Goal: Download file/media

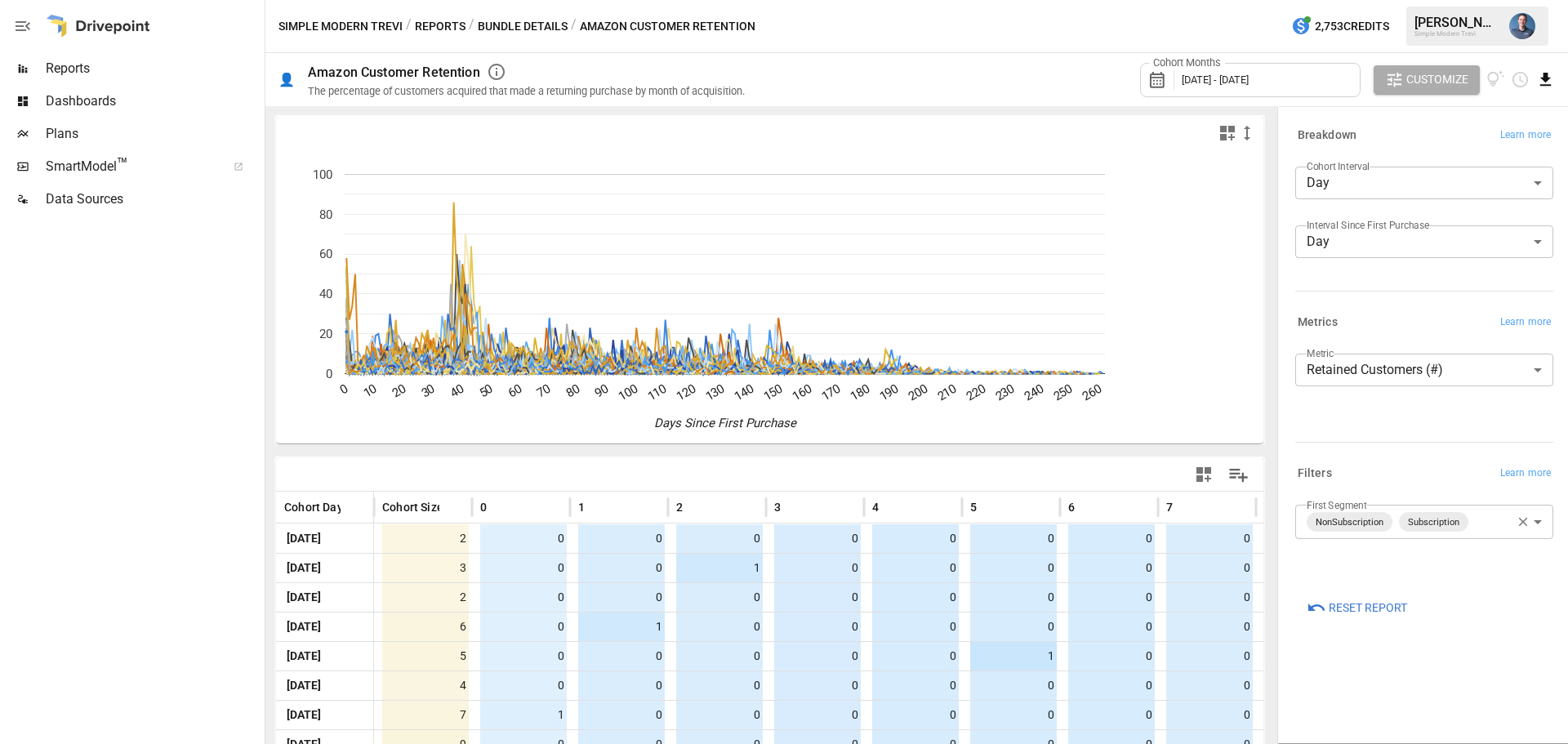
click at [1548, 74] on icon "Download report" at bounding box center [1545, 79] width 19 height 19
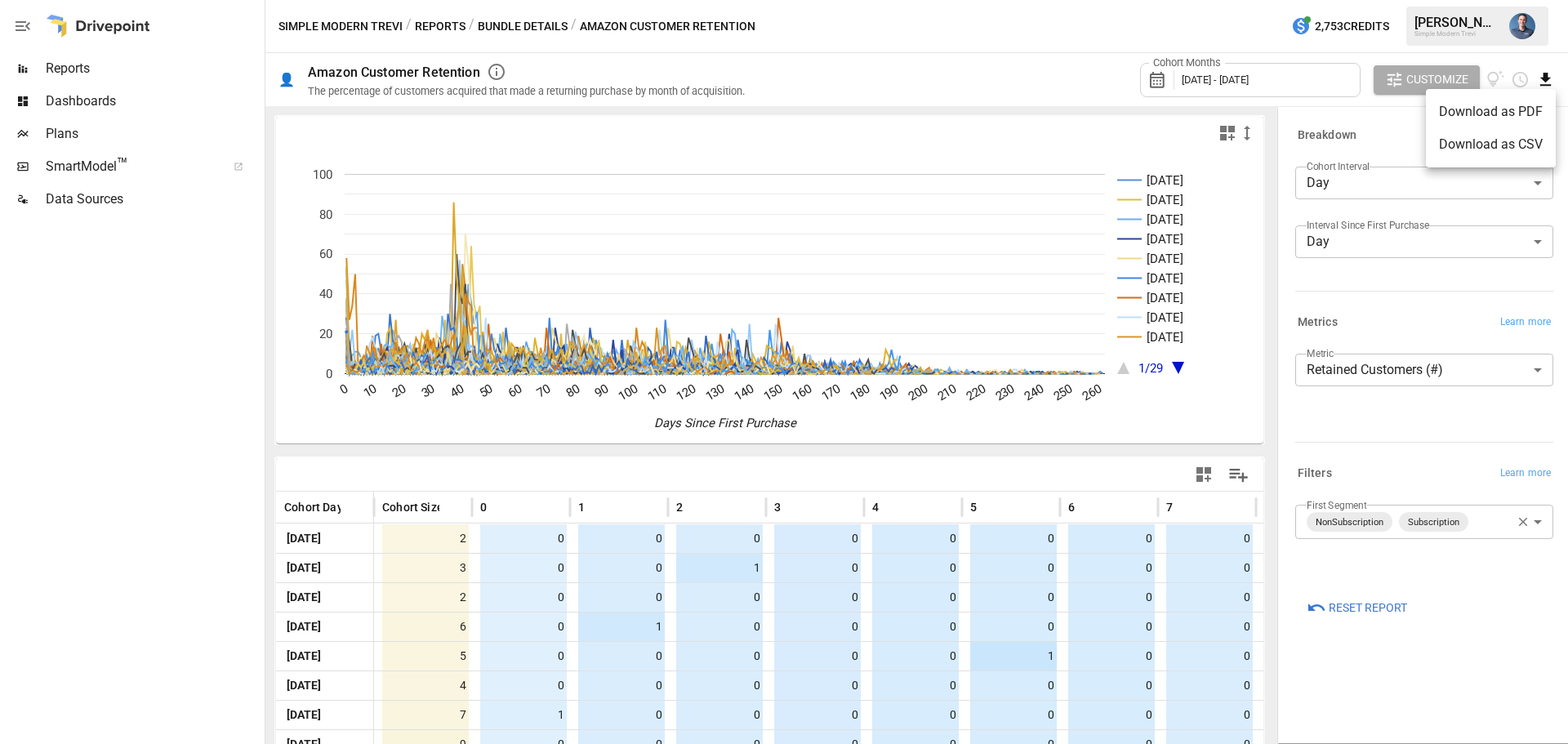
click at [1492, 146] on li "Download as CSV" at bounding box center [1491, 144] width 129 height 32
drag, startPoint x: 709, startPoint y: 0, endPoint x: 341, endPoint y: 32, distance: 369.4
click at [341, 32] on button "Simple Modern Trevi" at bounding box center [340, 26] width 125 height 21
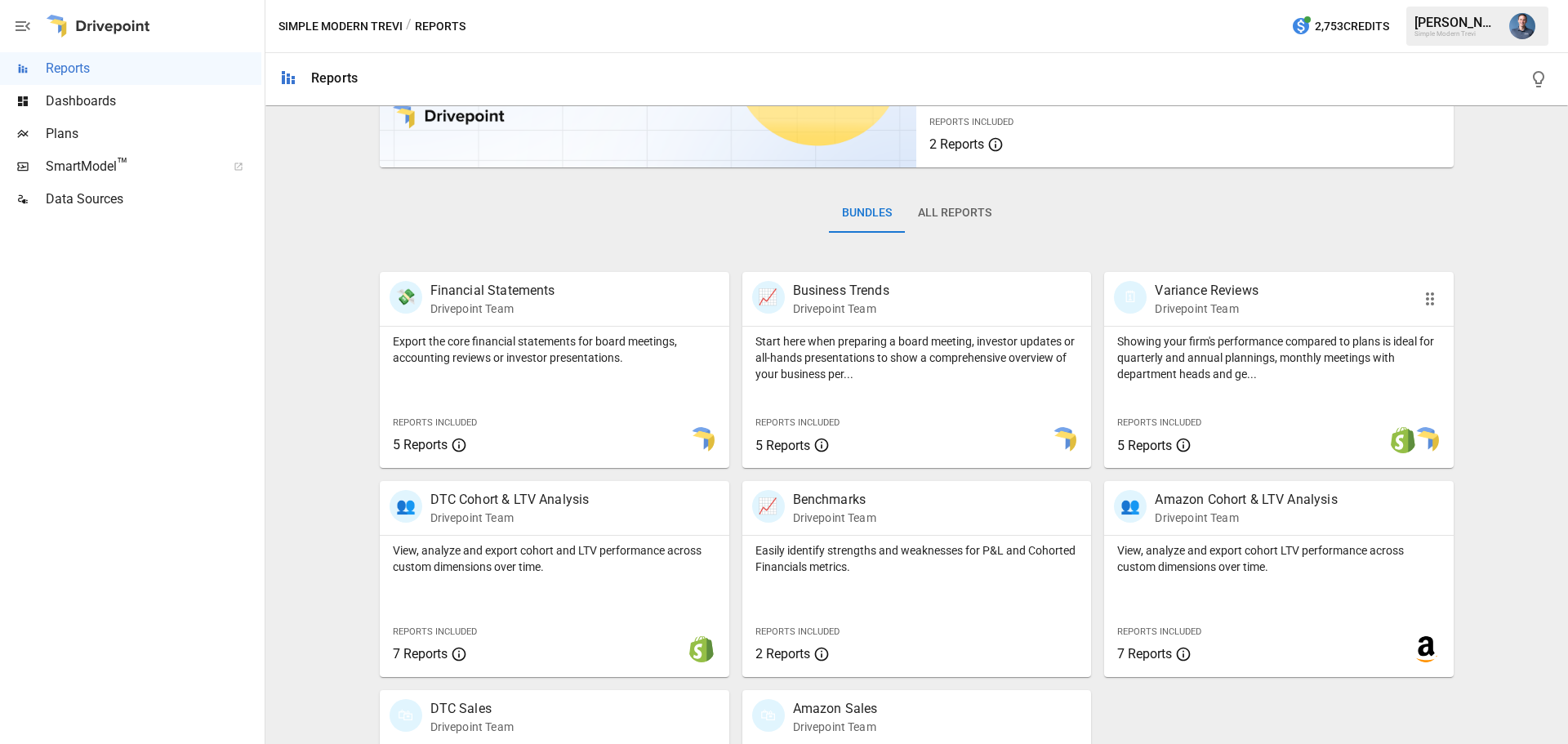
scroll to position [313, 0]
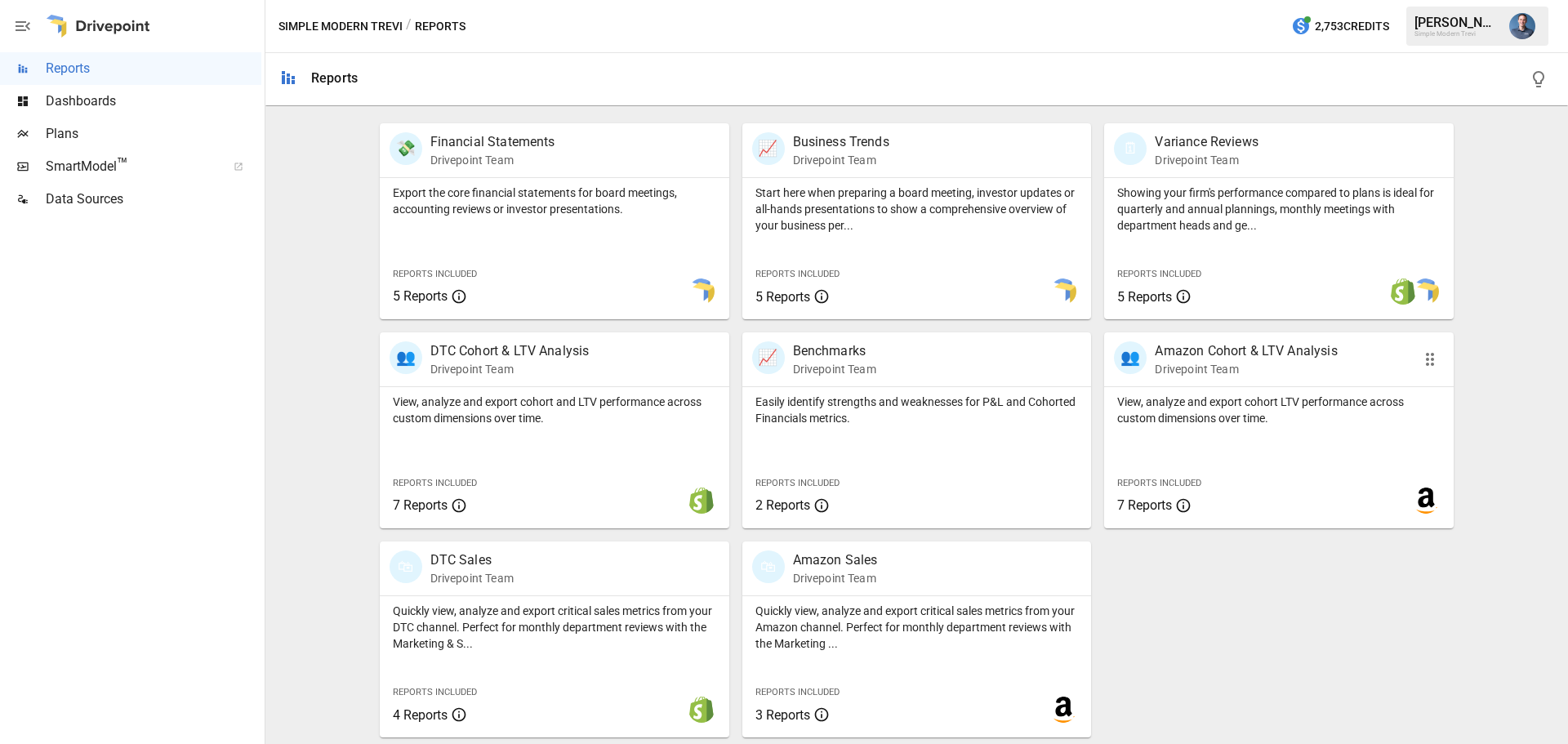
click at [1279, 407] on p "View, analyze and export cohort LTV performance across custom dimensions over t…" at bounding box center [1279, 409] width 324 height 32
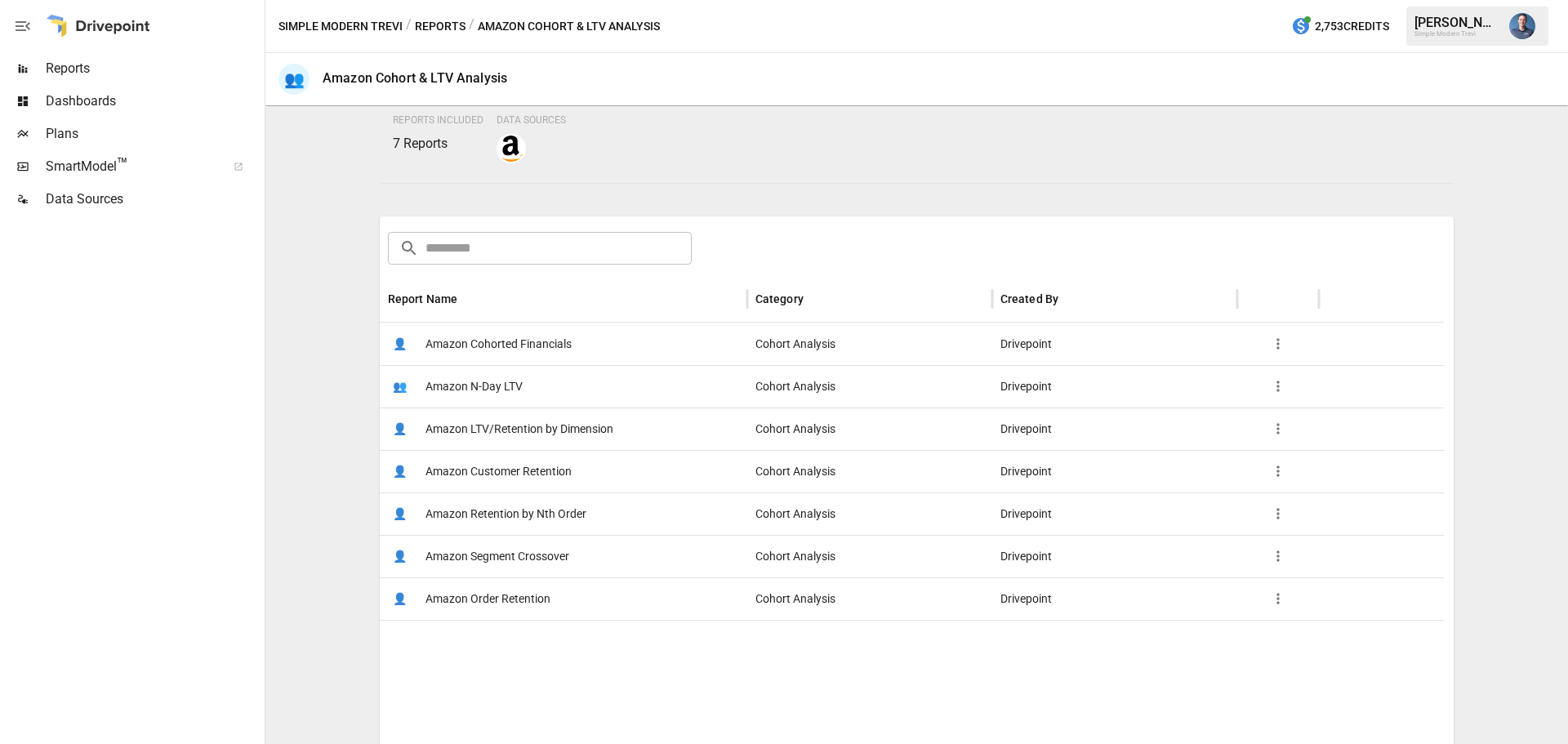
scroll to position [261, 0]
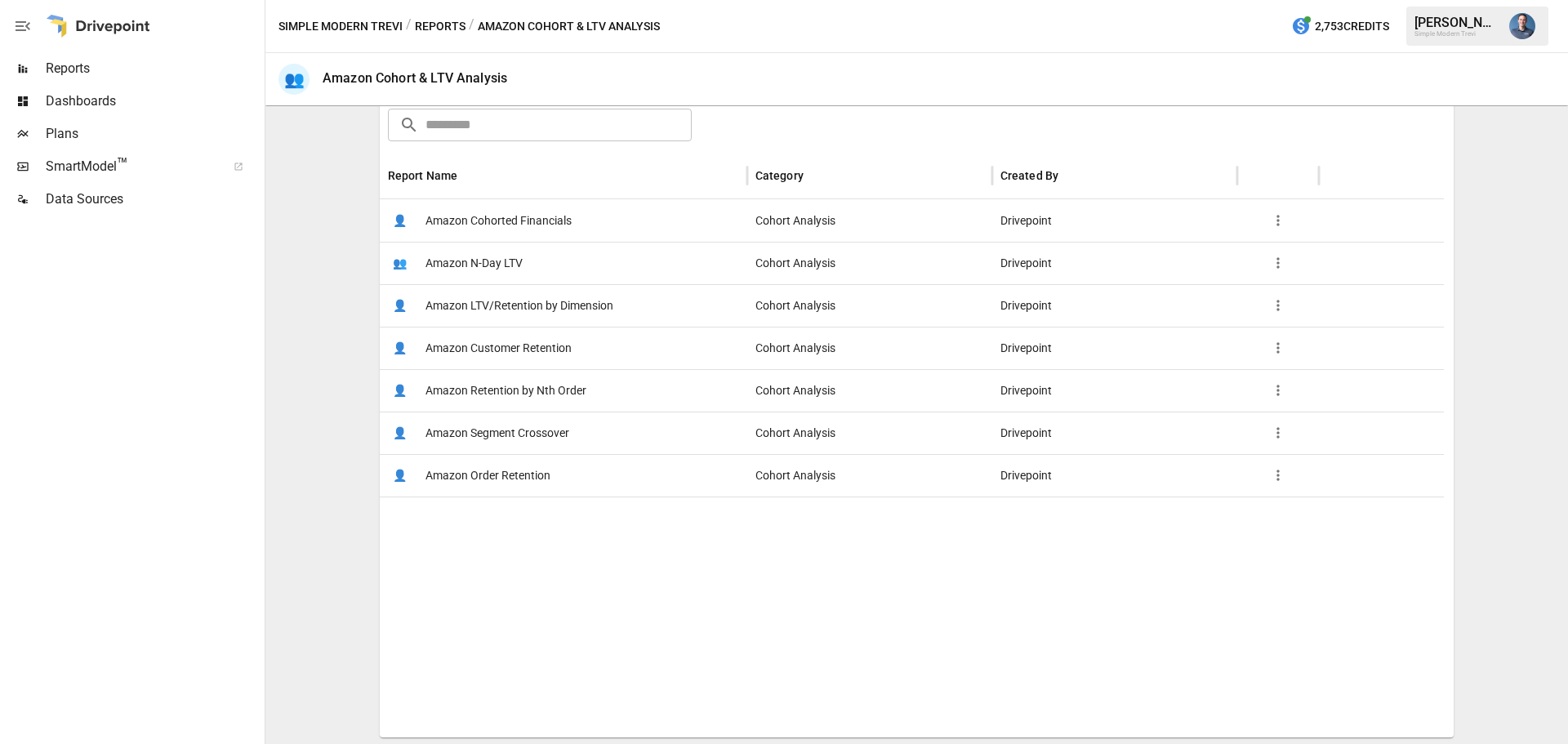
click at [547, 308] on span "Amazon LTV/Retention by Dimension" at bounding box center [520, 306] width 188 height 41
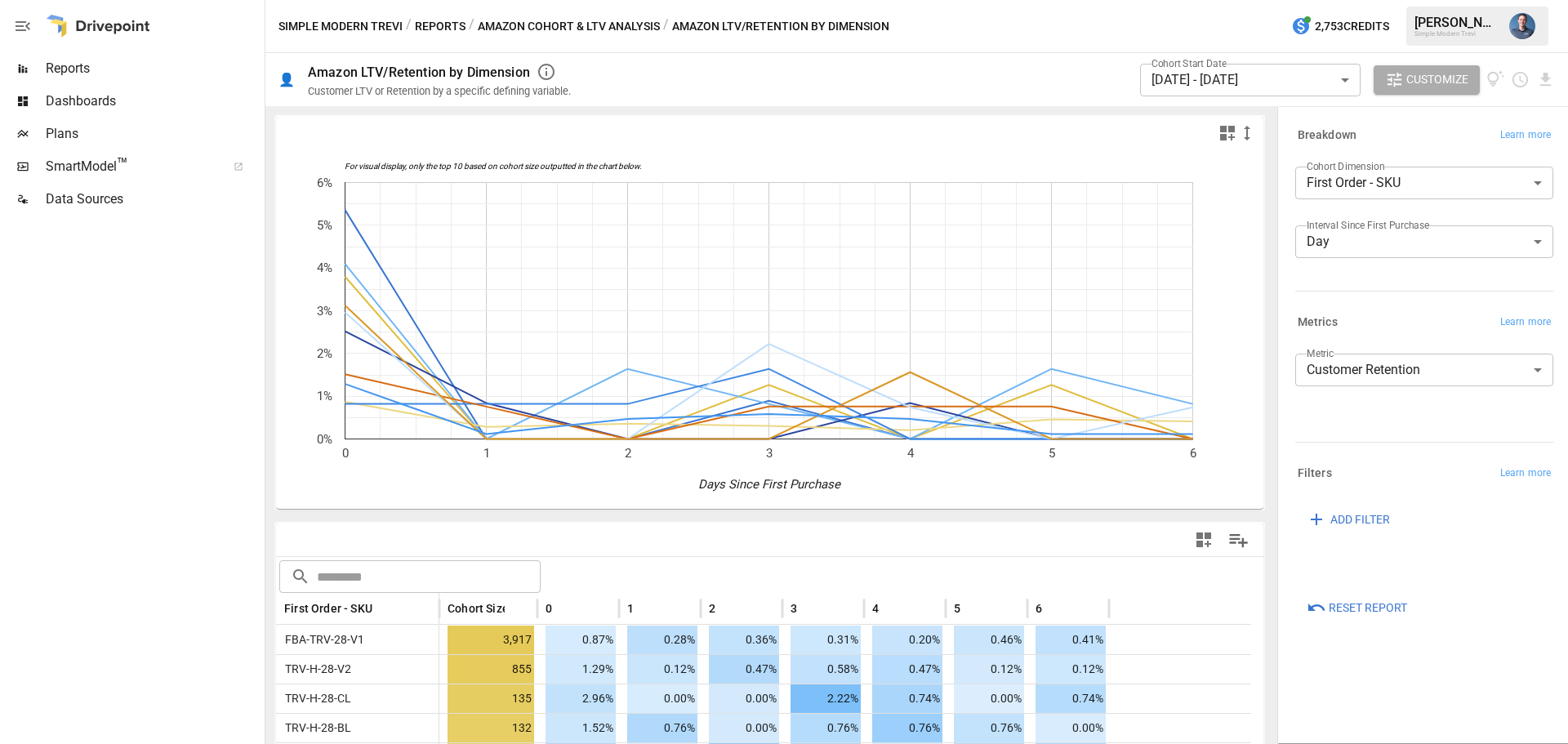
click at [1357, 519] on span "ADD FILTER" at bounding box center [1360, 520] width 60 height 21
click at [1360, 0] on body "Reports Dashboards Plans SmartModel ™ Data Sources Simple Modern Trevi / Report…" at bounding box center [784, 0] width 1568 height 0
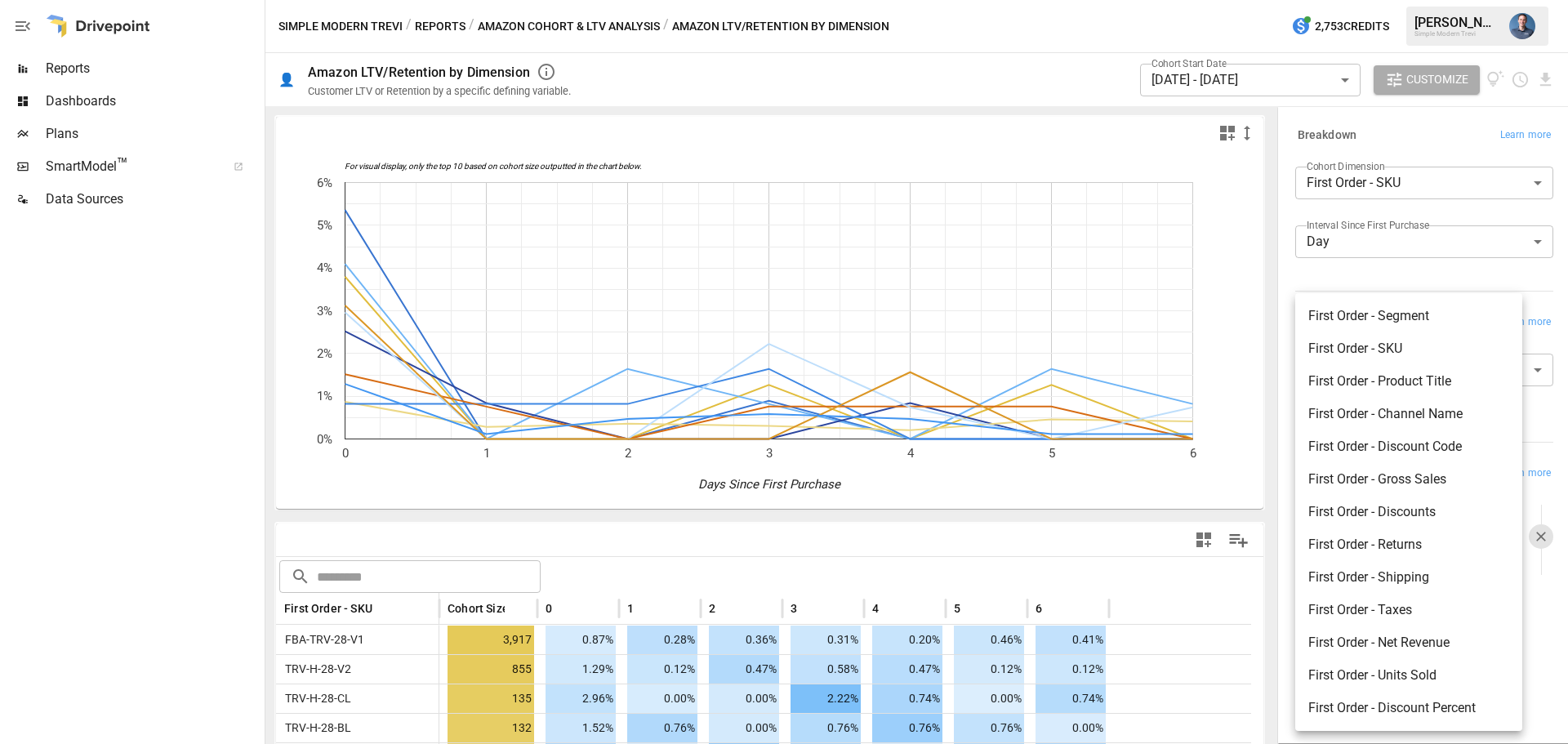
click at [1416, 325] on li "First Order - Segment" at bounding box center [1409, 316] width 228 height 32
type input "**********"
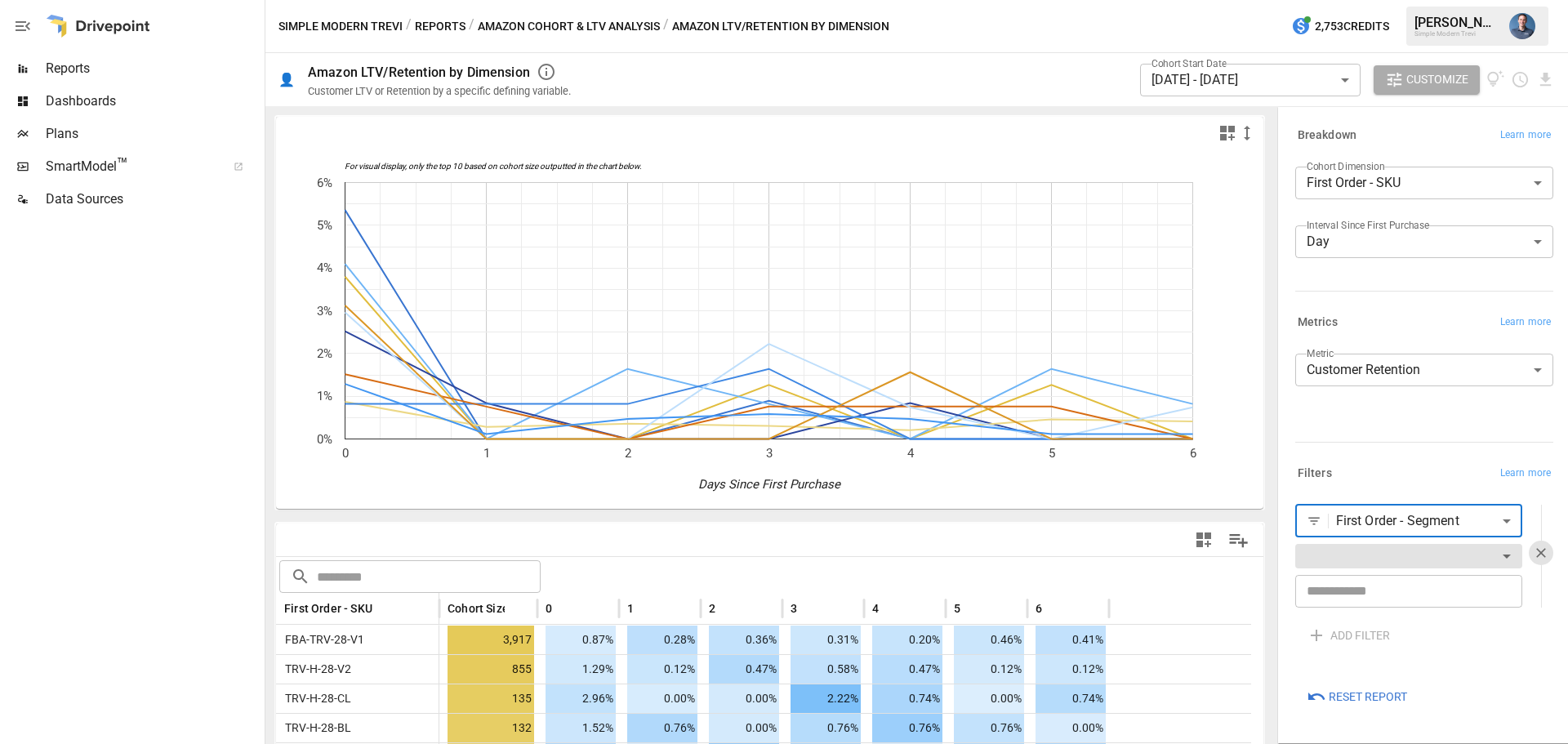
click at [1404, 0] on body "Reports Dashboards Plans SmartModel ™ Data Sources Simple Modern Trevi / Report…" at bounding box center [784, 0] width 1568 height 0
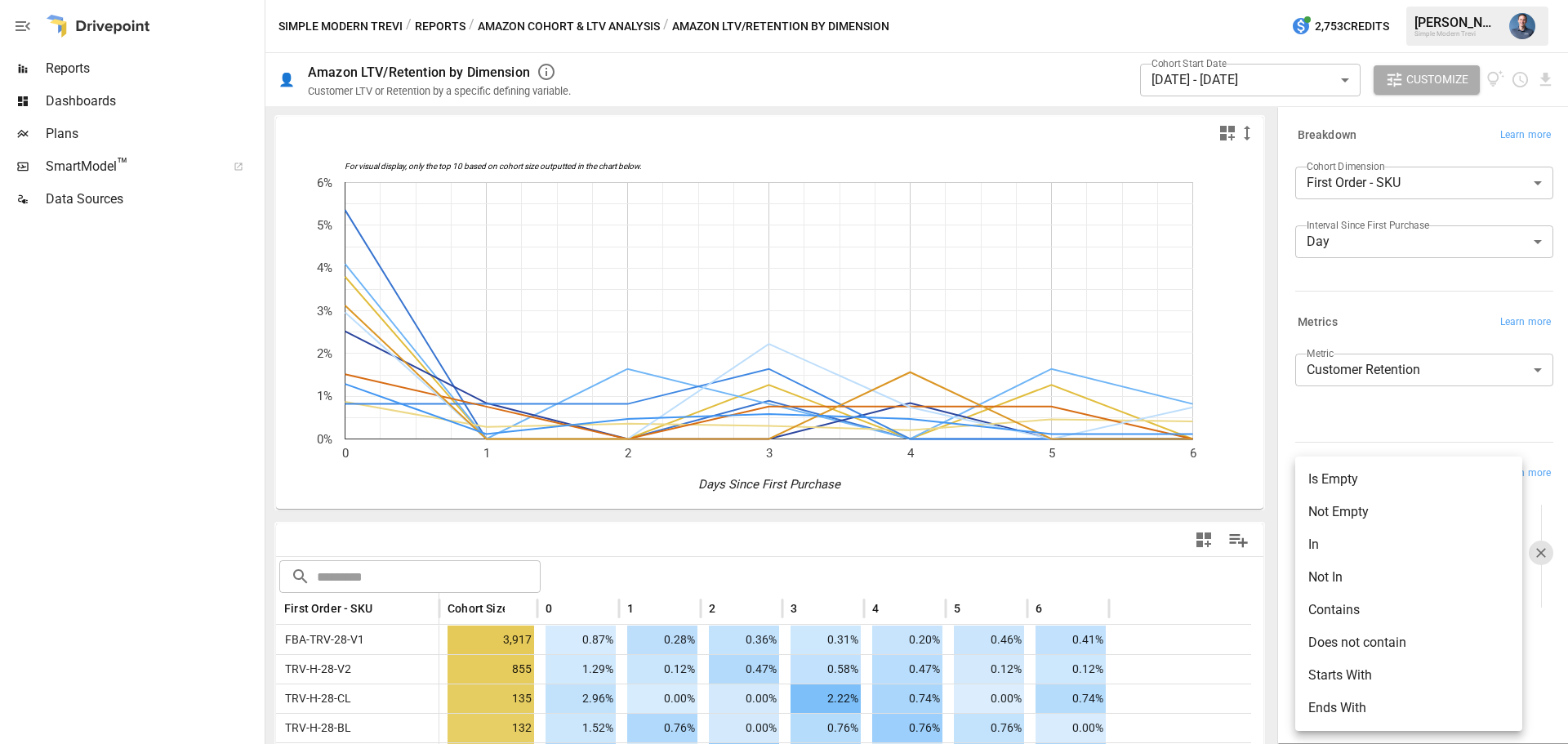
click at [1385, 424] on div at bounding box center [784, 372] width 1568 height 744
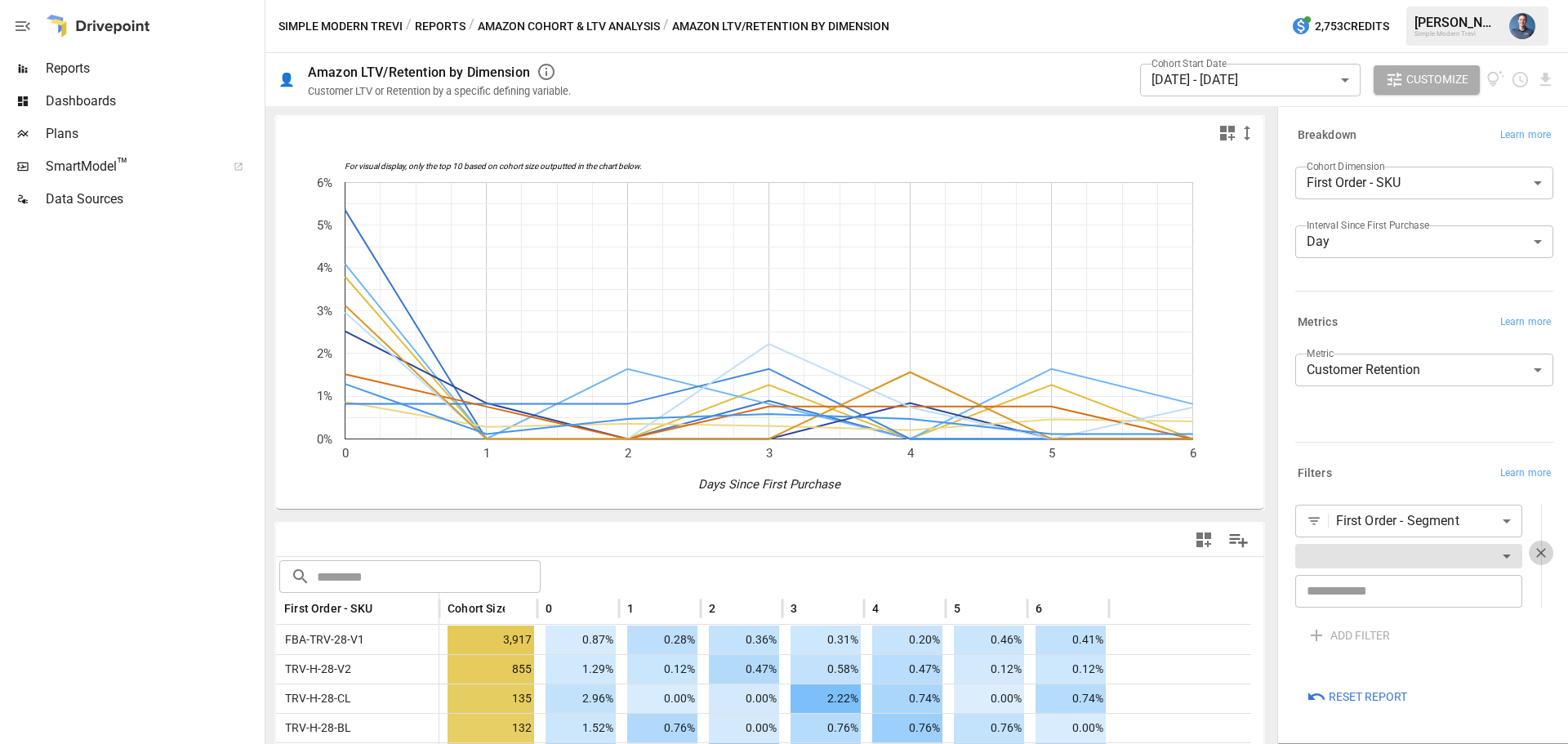
click at [1542, 551] on icon "button" at bounding box center [1541, 553] width 17 height 17
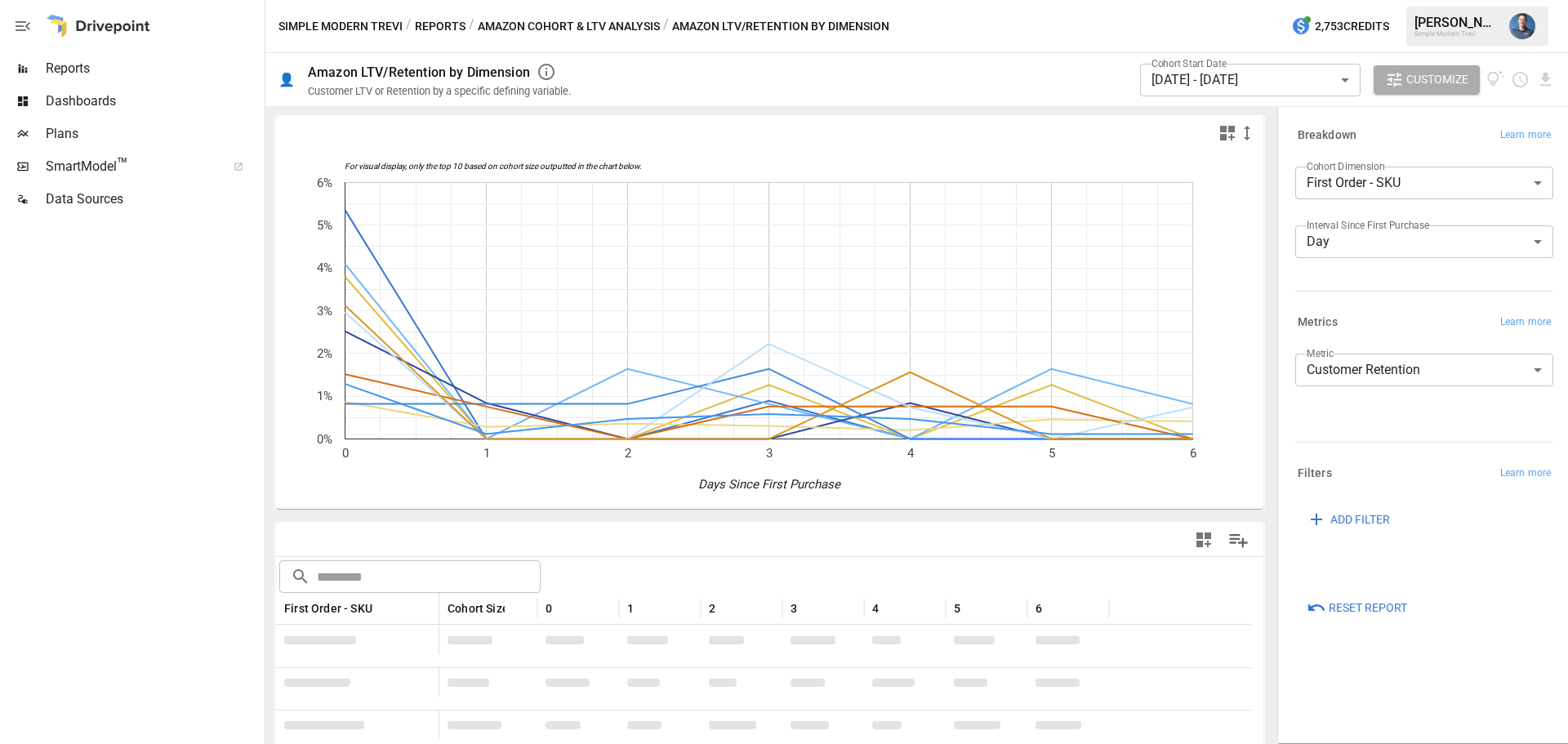
click at [1357, 520] on span "ADD FILTER" at bounding box center [1360, 520] width 60 height 21
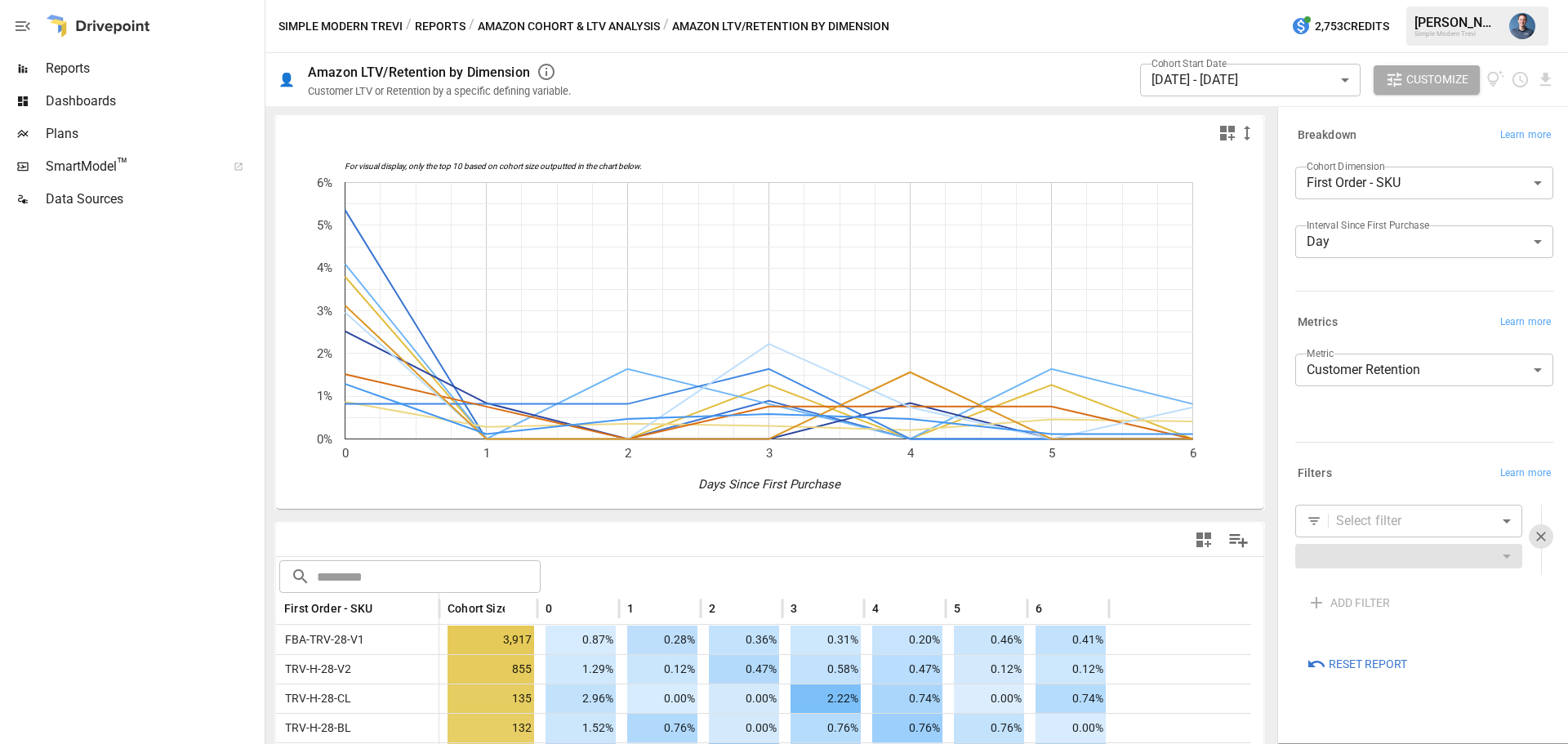
click at [1378, 0] on body "Reports Dashboards Plans SmartModel ™ Data Sources Simple Modern Trevi / Report…" at bounding box center [784, 0] width 1568 height 0
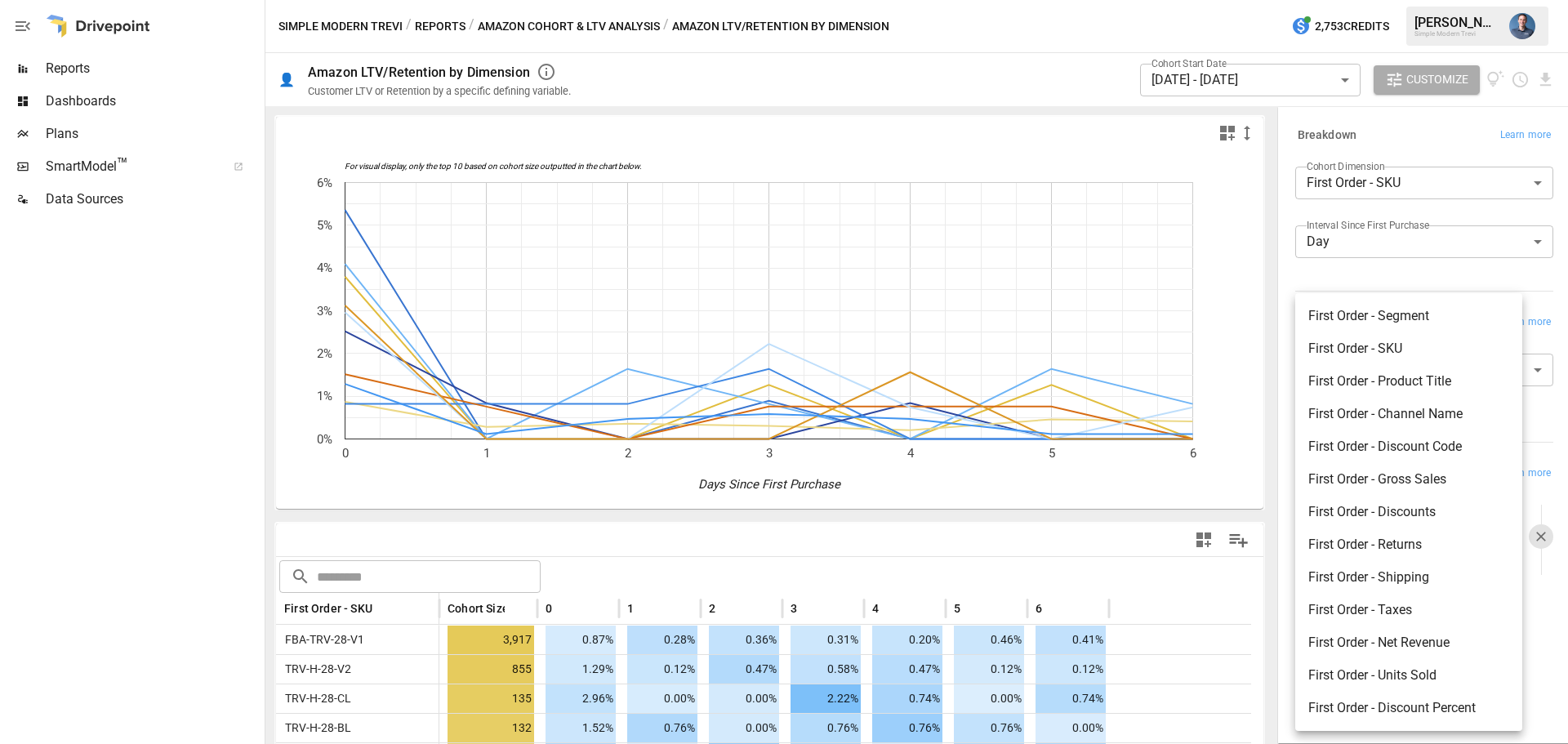
click at [1391, 277] on div at bounding box center [784, 372] width 1568 height 744
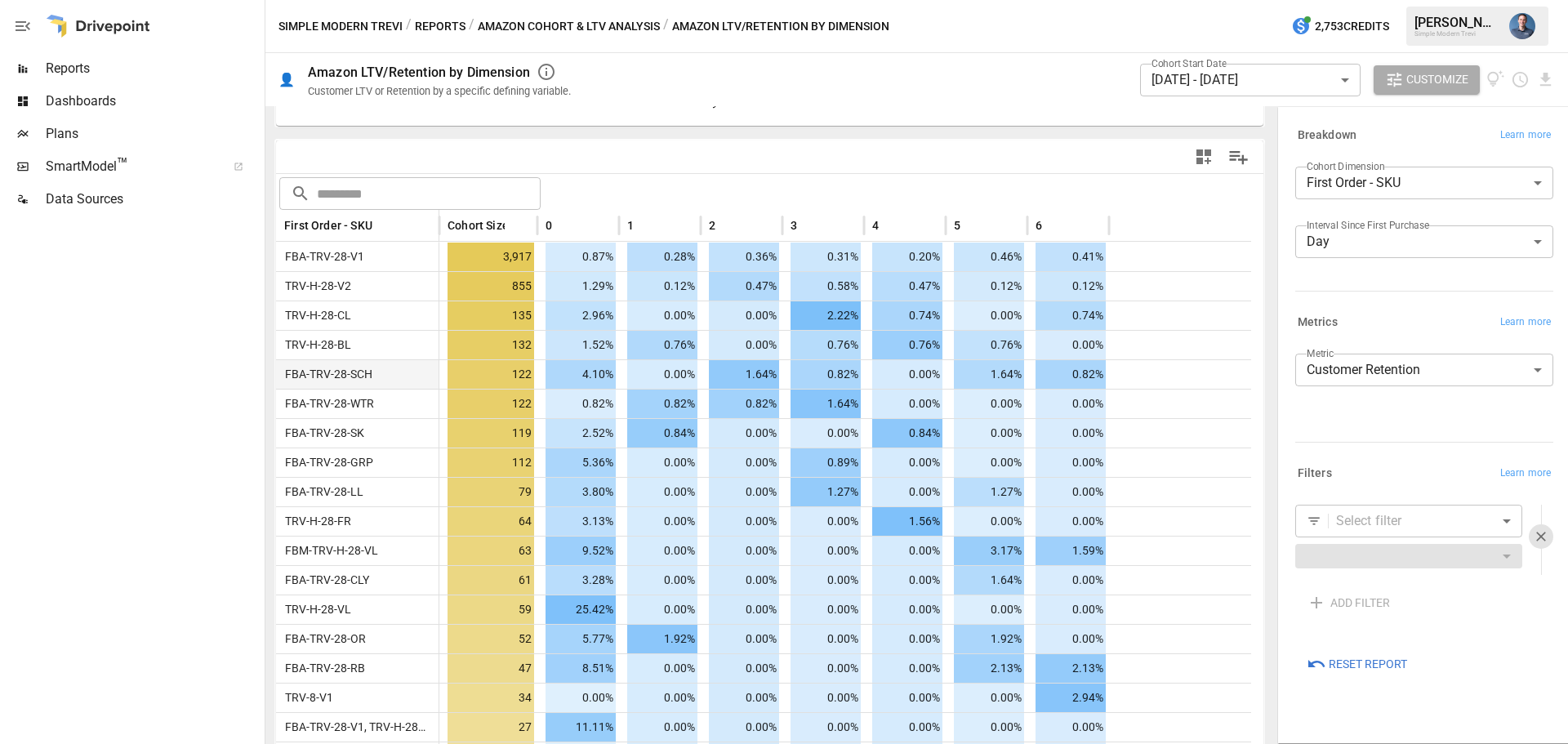
scroll to position [307, 0]
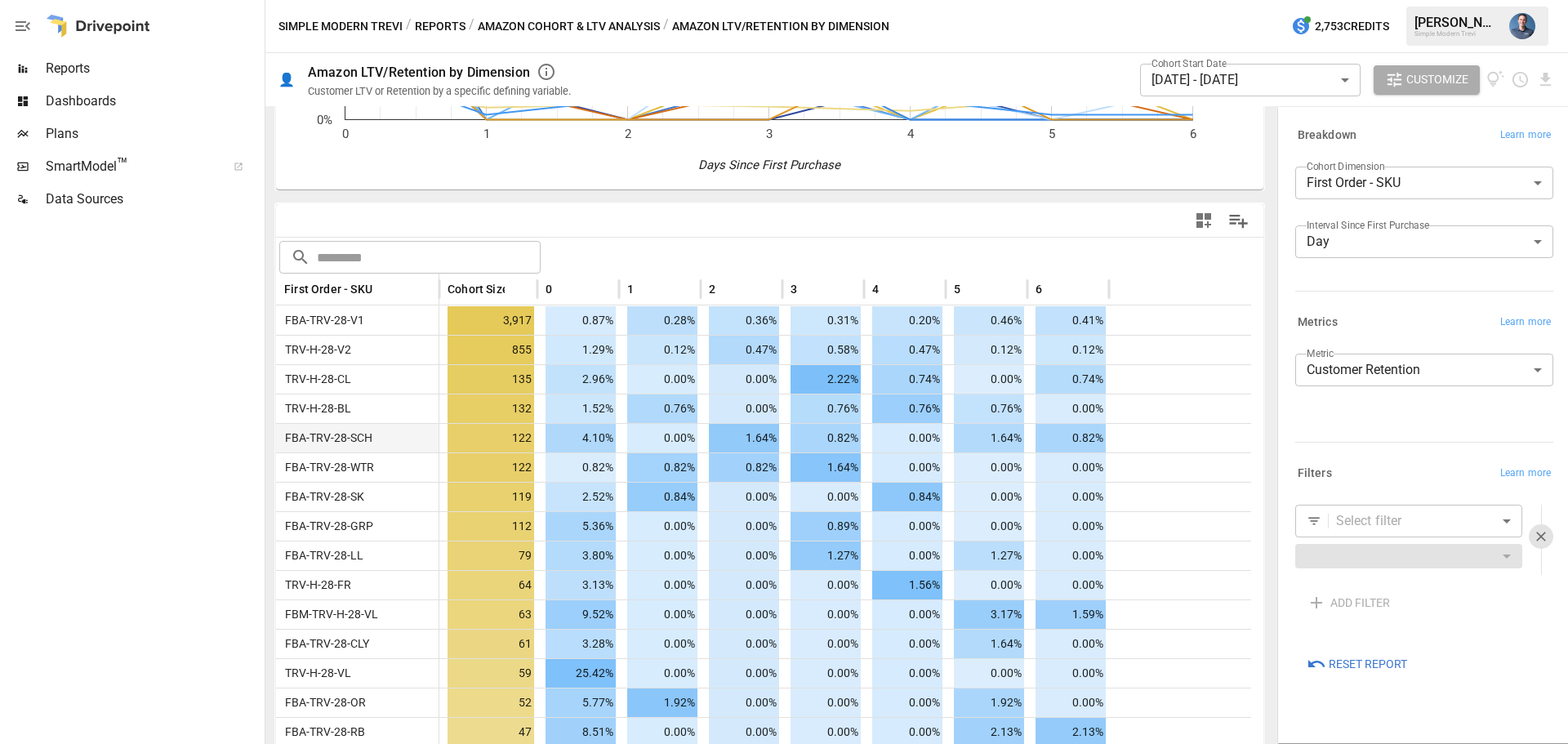
drag, startPoint x: 1083, startPoint y: 408, endPoint x: 564, endPoint y: 353, distance: 521.9
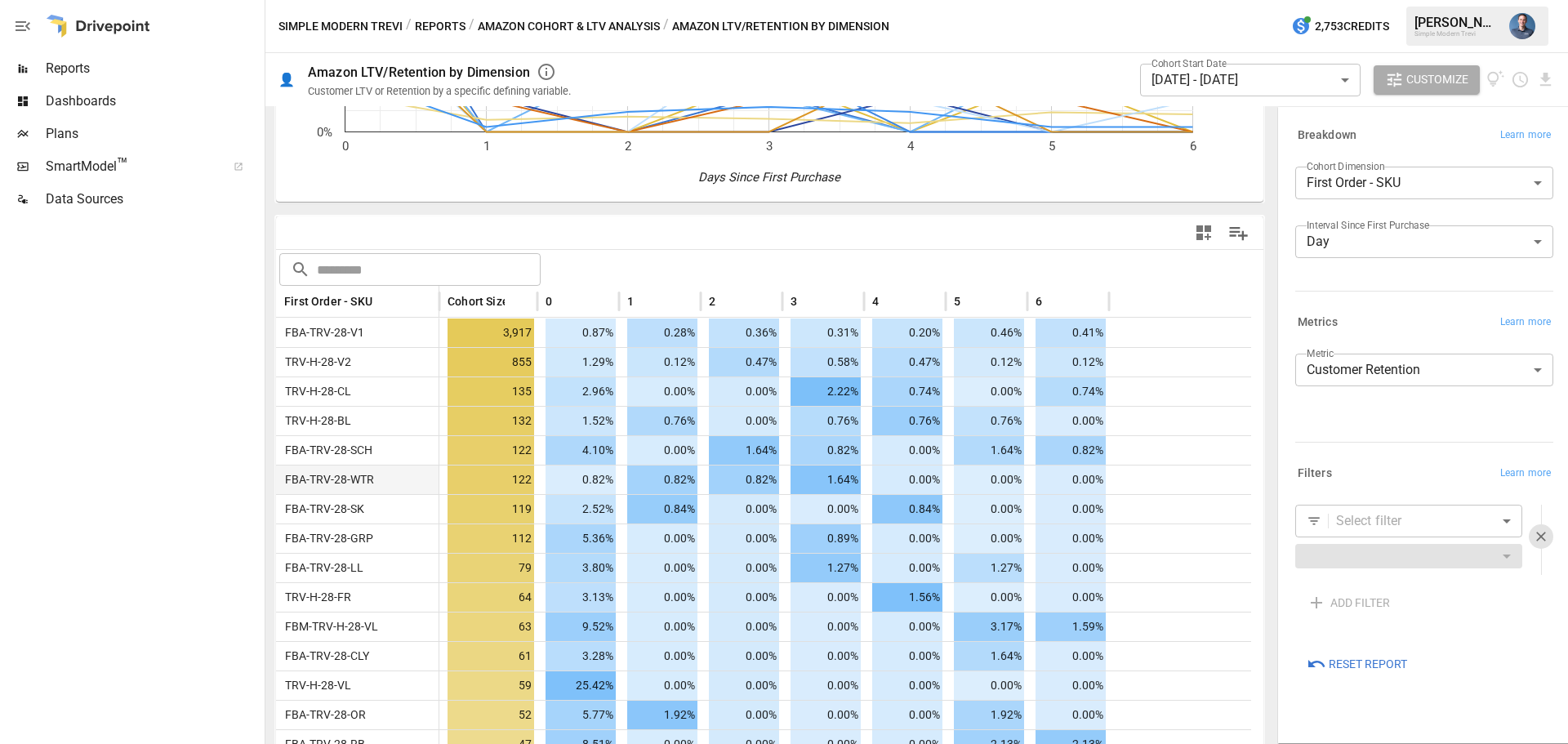
drag, startPoint x: 864, startPoint y: 481, endPoint x: 1011, endPoint y: 480, distance: 147.0
drag, startPoint x: 1034, startPoint y: 476, endPoint x: 716, endPoint y: 465, distance: 318.2
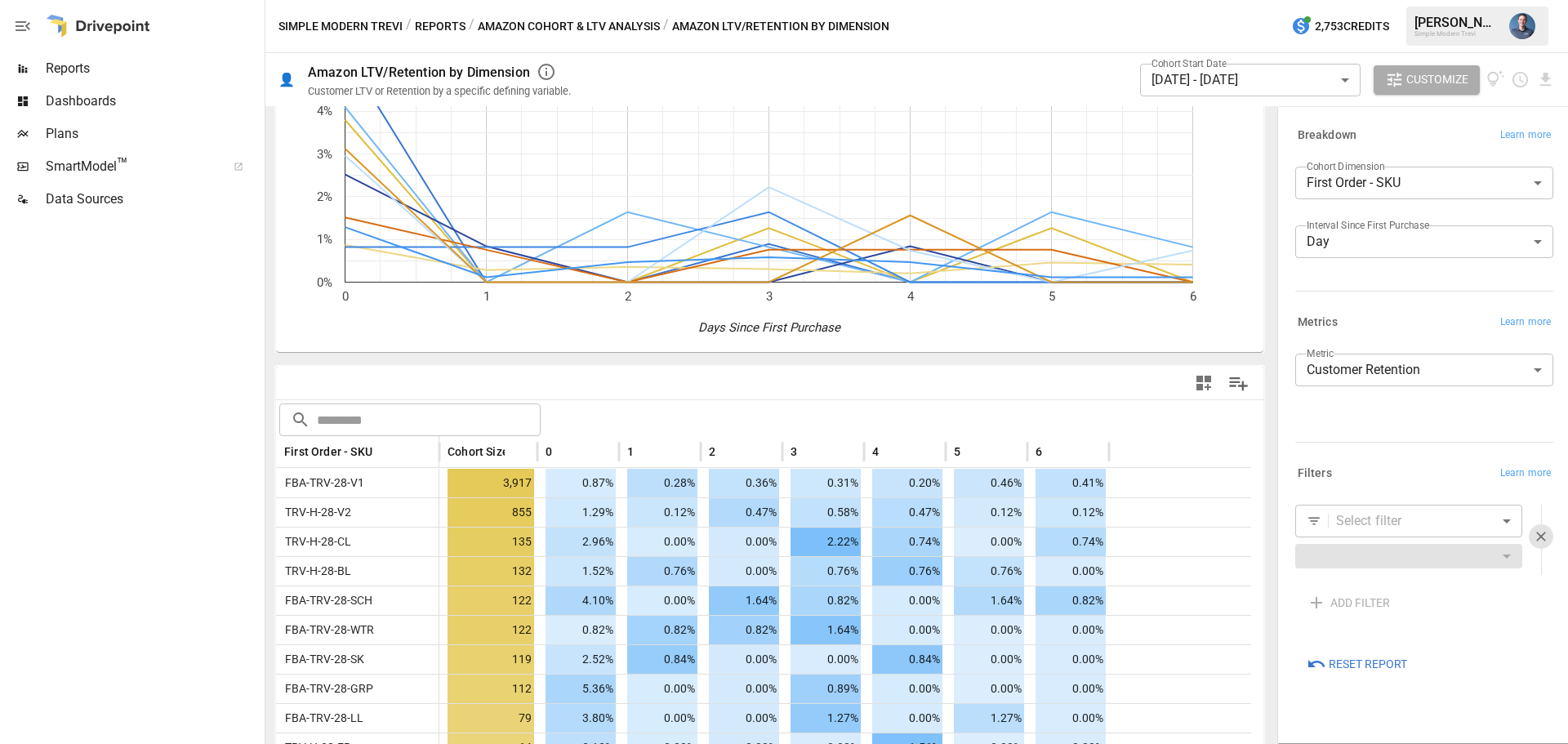
scroll to position [0, 0]
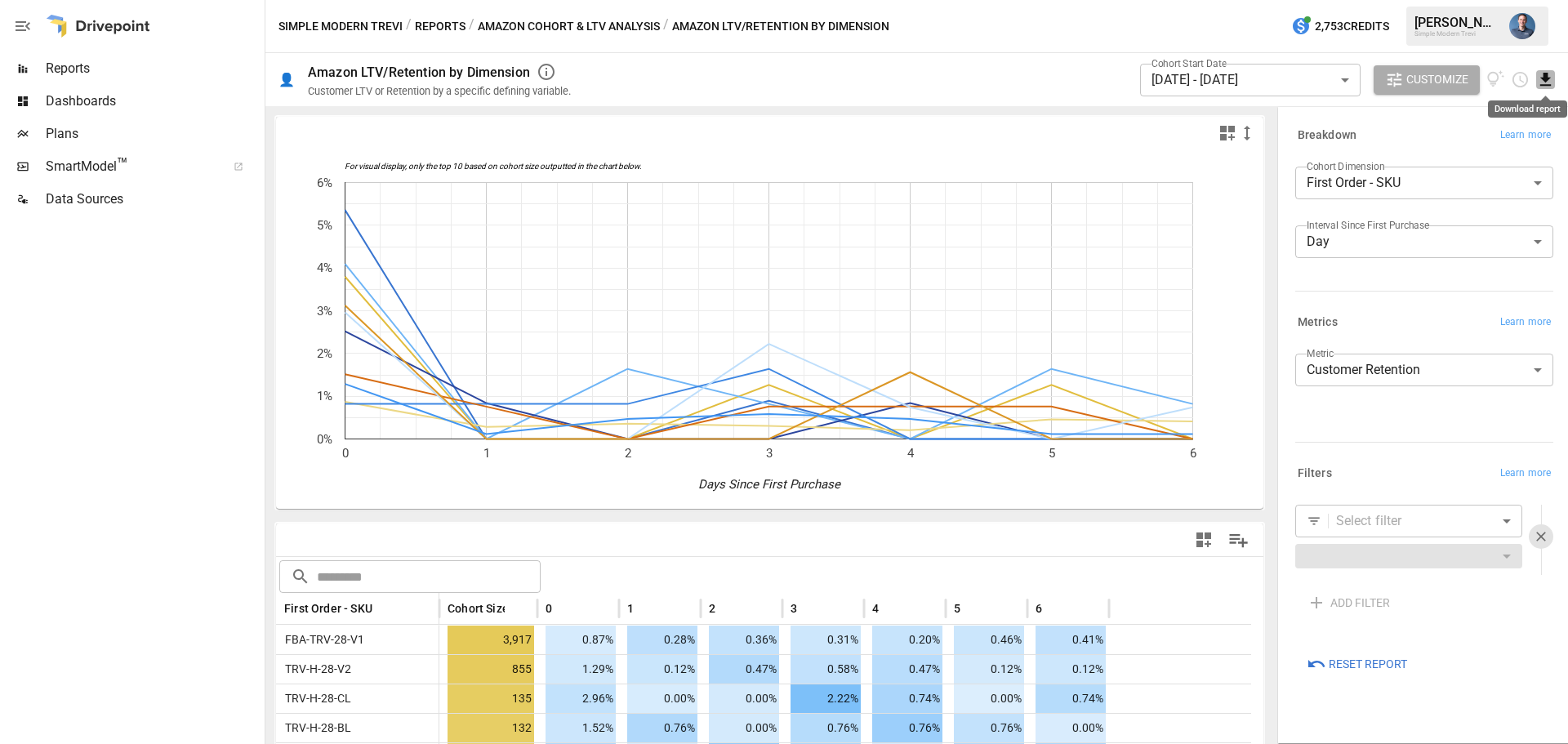
click at [1547, 75] on icon "Download report" at bounding box center [1545, 78] width 11 height 13
click at [1494, 150] on li "Download as CSV" at bounding box center [1491, 144] width 129 height 32
click at [1255, 0] on body "Reports Dashboards Plans SmartModel ™ Data Sources Simple Modern Trevi / Report…" at bounding box center [784, 0] width 1568 height 0
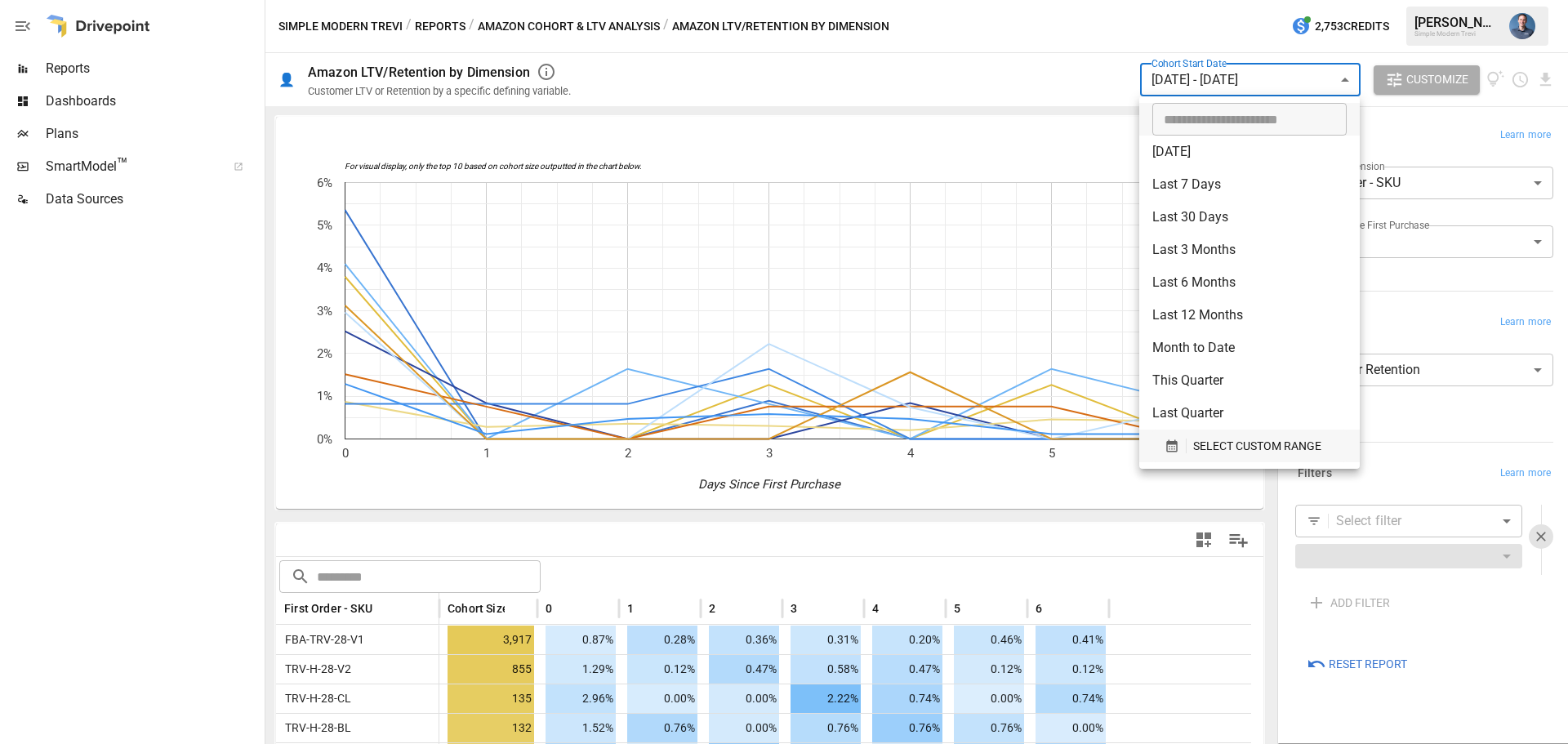
click at [1227, 441] on span "SELECT CUSTOM RANGE" at bounding box center [1257, 446] width 128 height 21
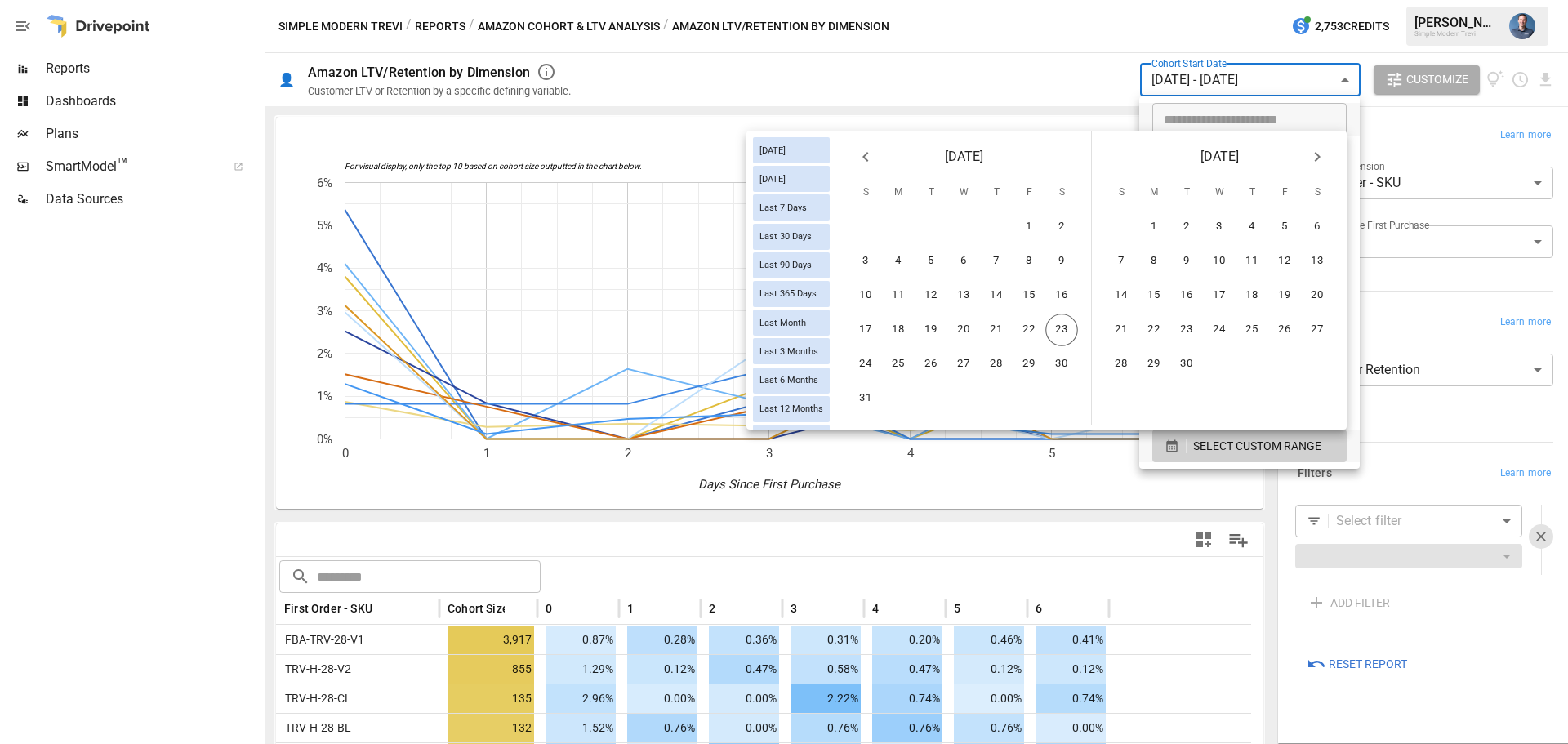
drag, startPoint x: 850, startPoint y: 156, endPoint x: 859, endPoint y: 149, distance: 11.4
click at [850, 154] on button "Previous month" at bounding box center [865, 156] width 32 height 32
click at [876, 330] on button "20" at bounding box center [865, 329] width 32 height 32
click at [1320, 256] on button "9" at bounding box center [1317, 261] width 32 height 32
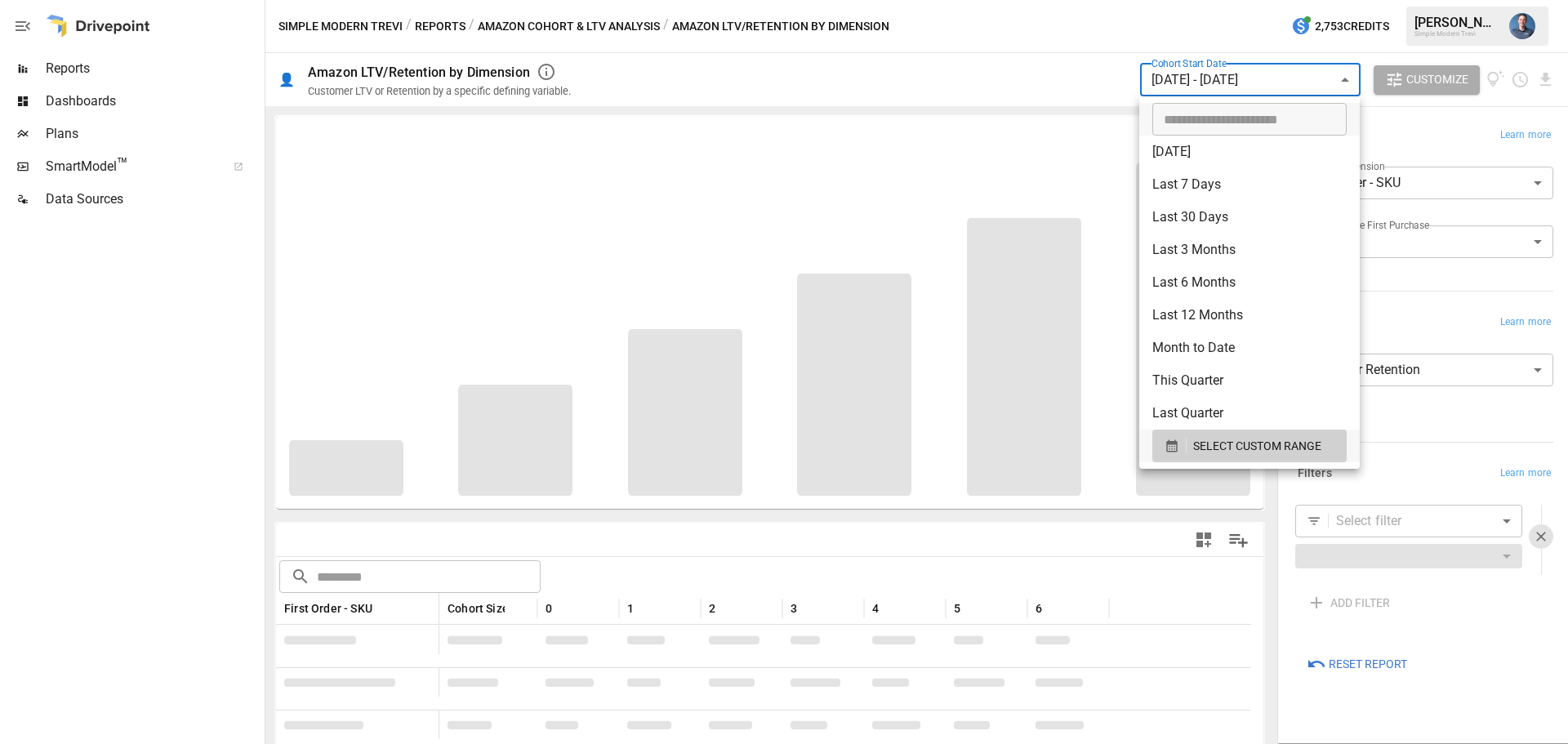
click at [978, 537] on div at bounding box center [784, 372] width 1568 height 744
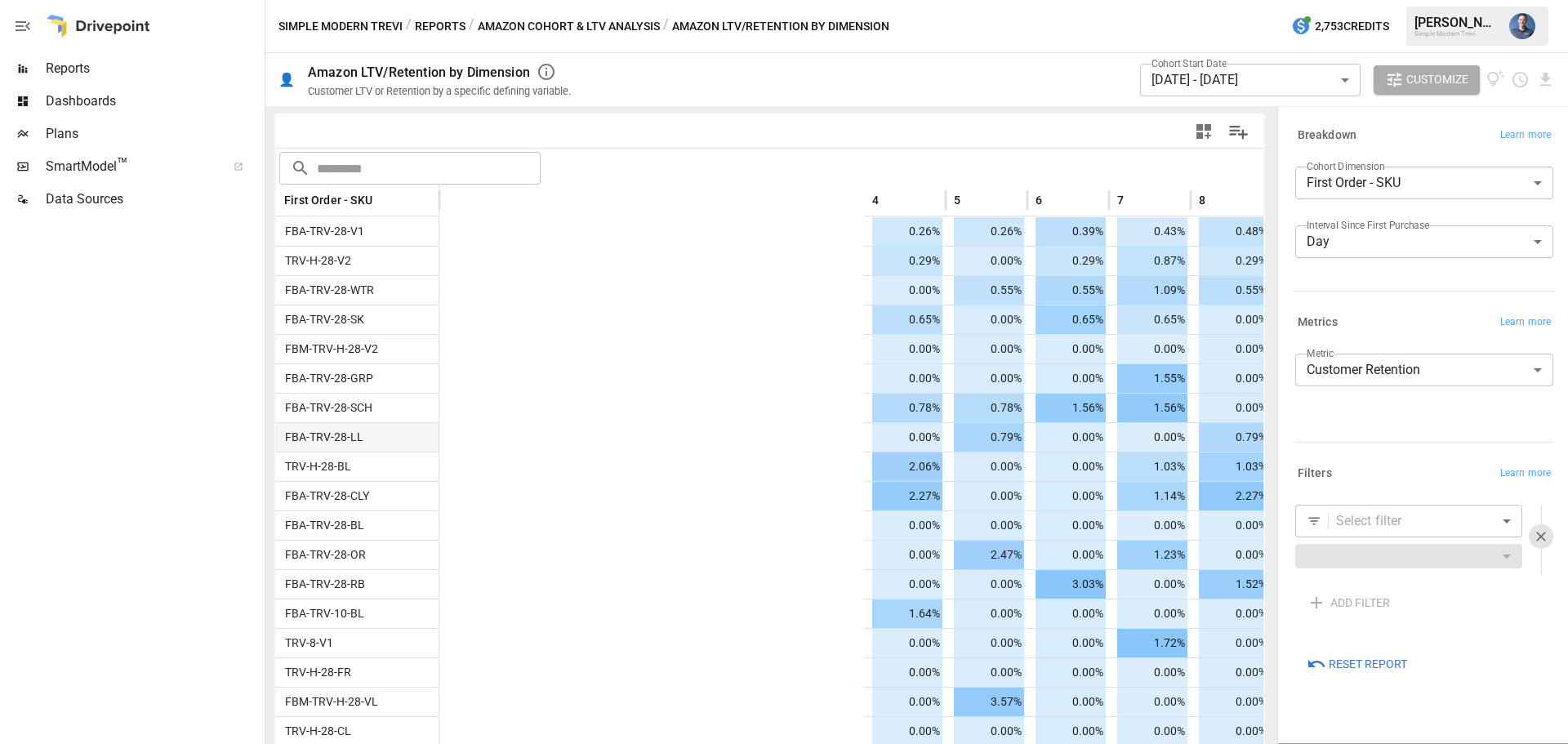
scroll to position [0, 430]
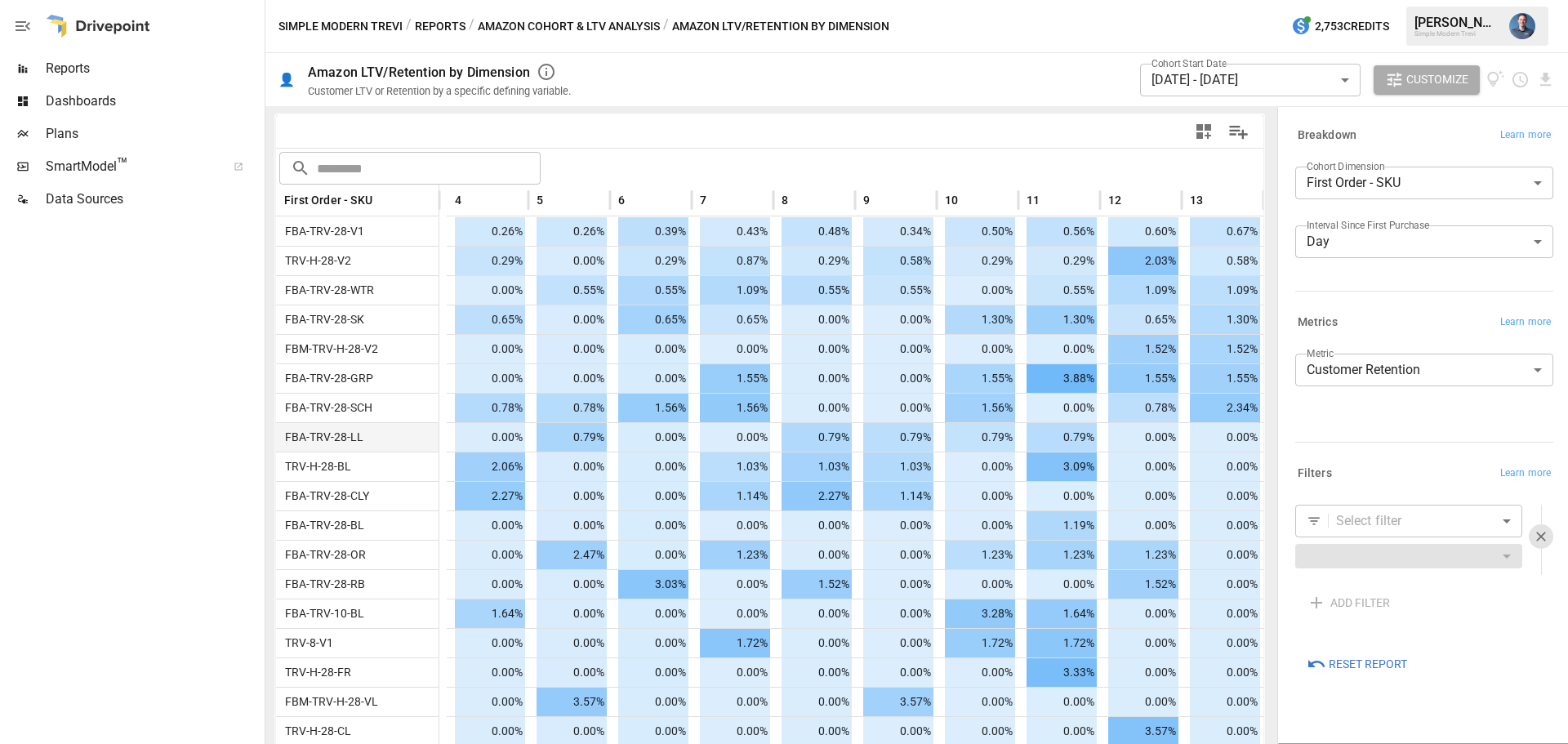
drag, startPoint x: 846, startPoint y: 436, endPoint x: 1282, endPoint y: 432, distance: 436.0
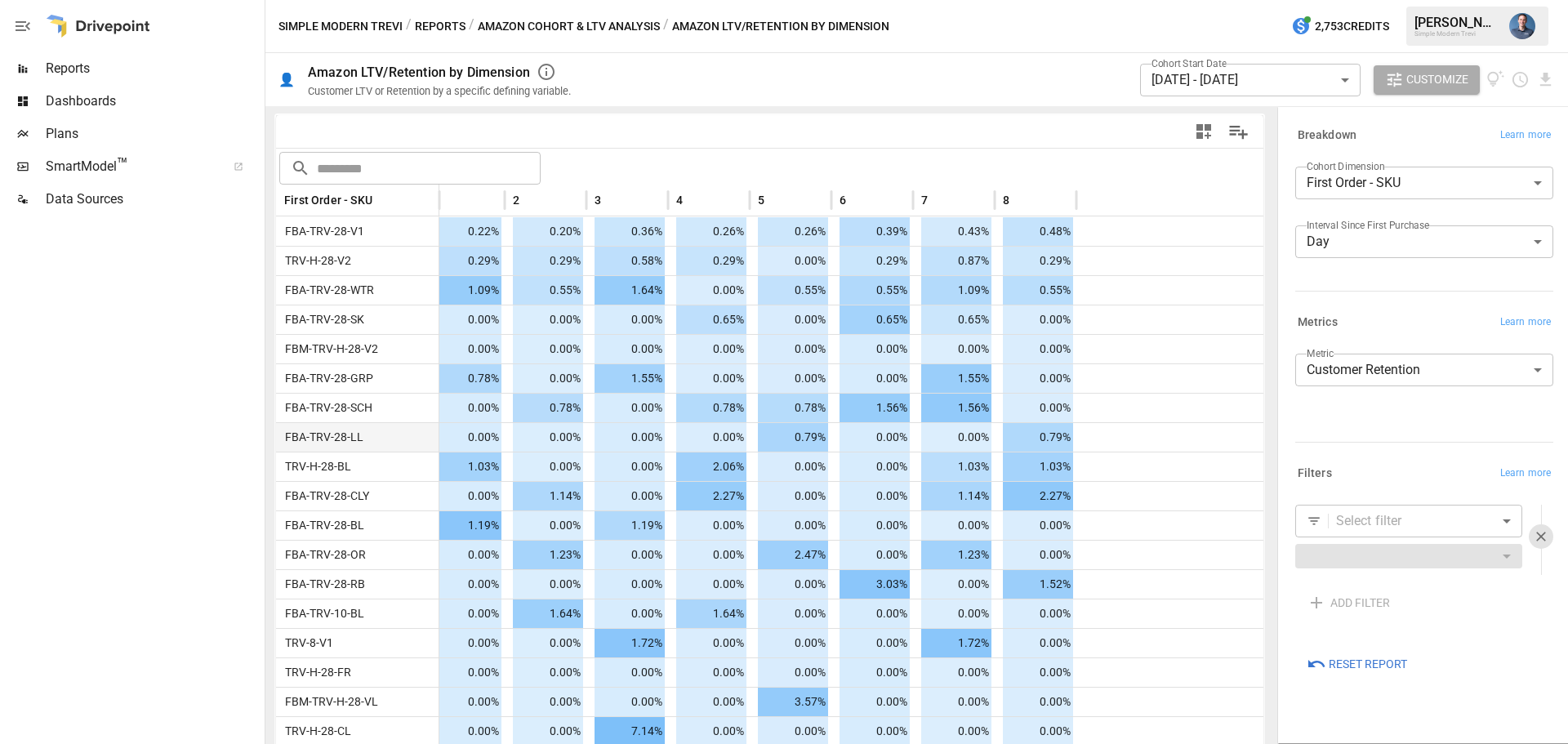
scroll to position [0, 0]
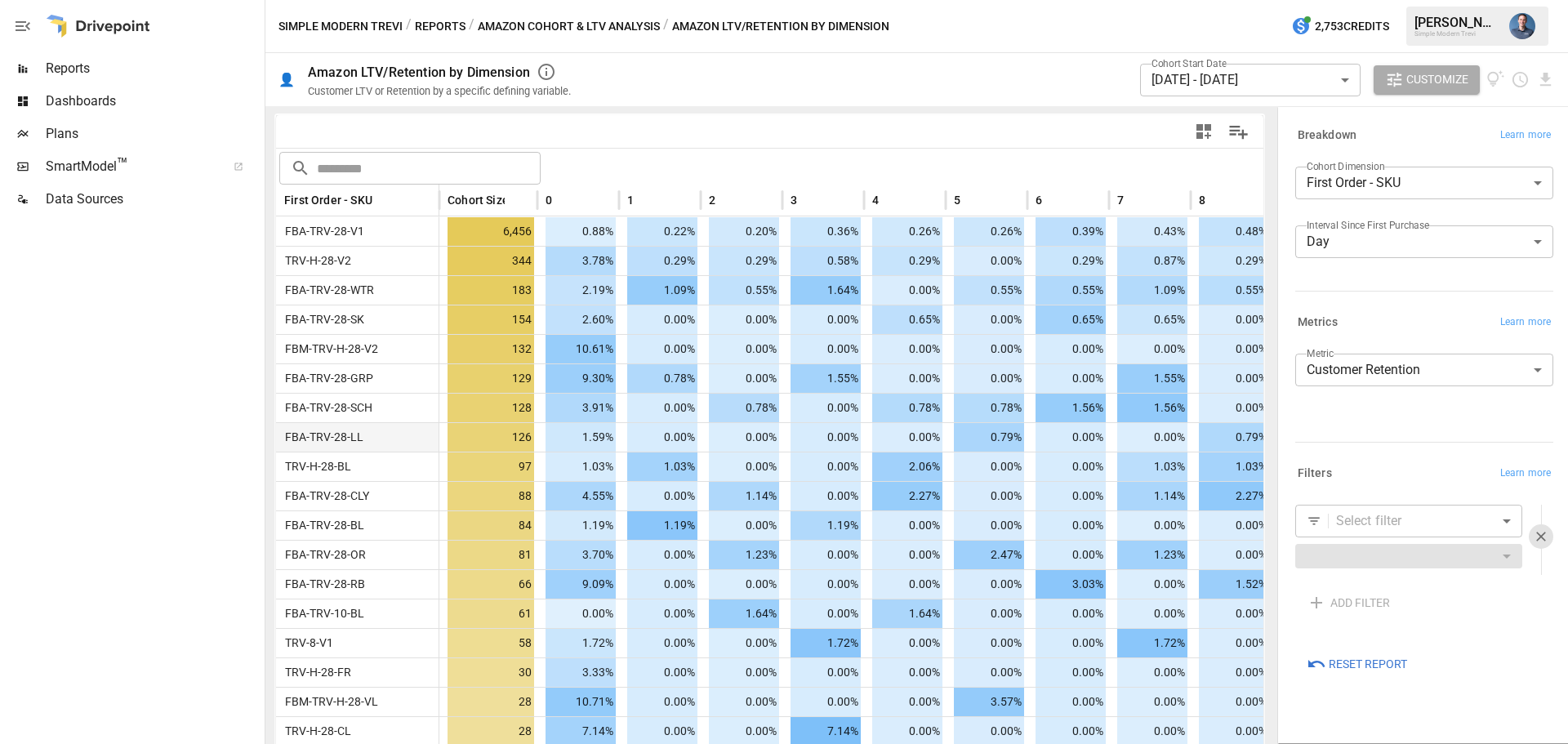
drag, startPoint x: 1048, startPoint y: 442, endPoint x: 636, endPoint y: 427, distance: 412.3
click at [1550, 81] on icon "Download report" at bounding box center [1545, 79] width 19 height 19
click at [1455, 134] on li "Download as CSV" at bounding box center [1491, 144] width 129 height 32
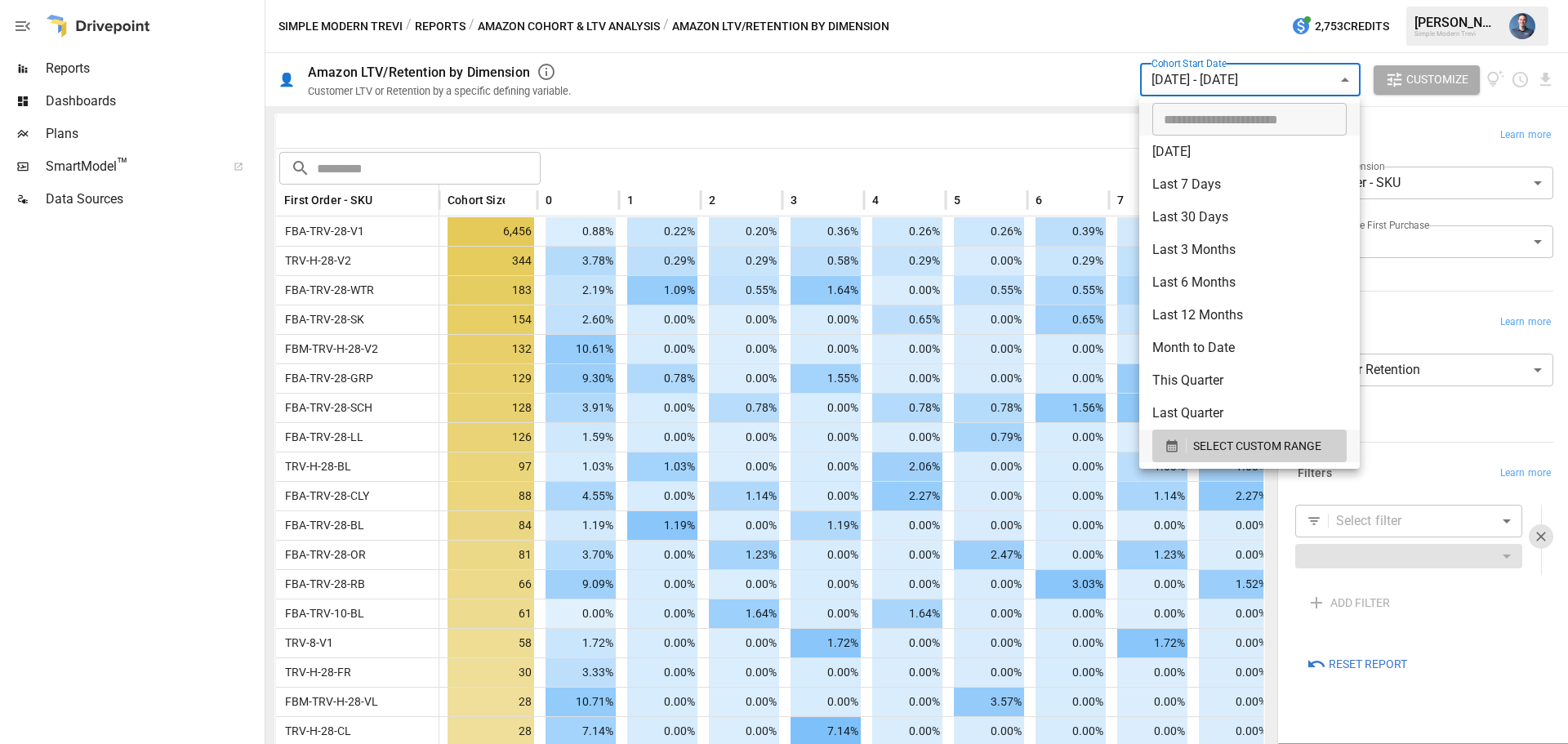
click at [1172, 0] on body "Reports Dashboards Plans SmartModel ™ Data Sources Simple Modern Trevi / Report…" at bounding box center [784, 0] width 1568 height 0
click at [1225, 439] on span "SELECT CUSTOM RANGE" at bounding box center [1257, 446] width 128 height 21
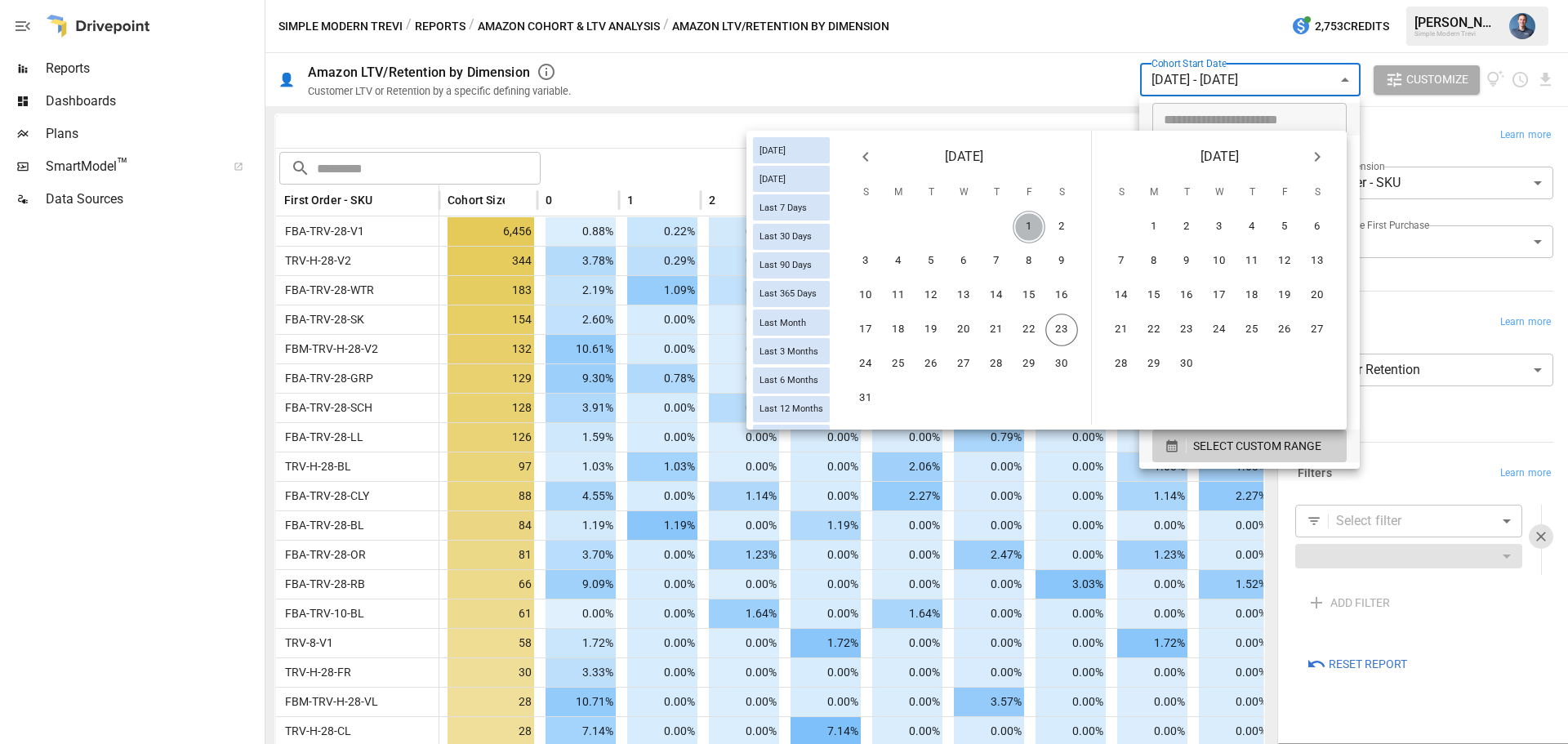
click at [1030, 224] on button "1" at bounding box center [1029, 226] width 32 height 32
click at [1064, 295] on button "16" at bounding box center [1061, 295] width 32 height 32
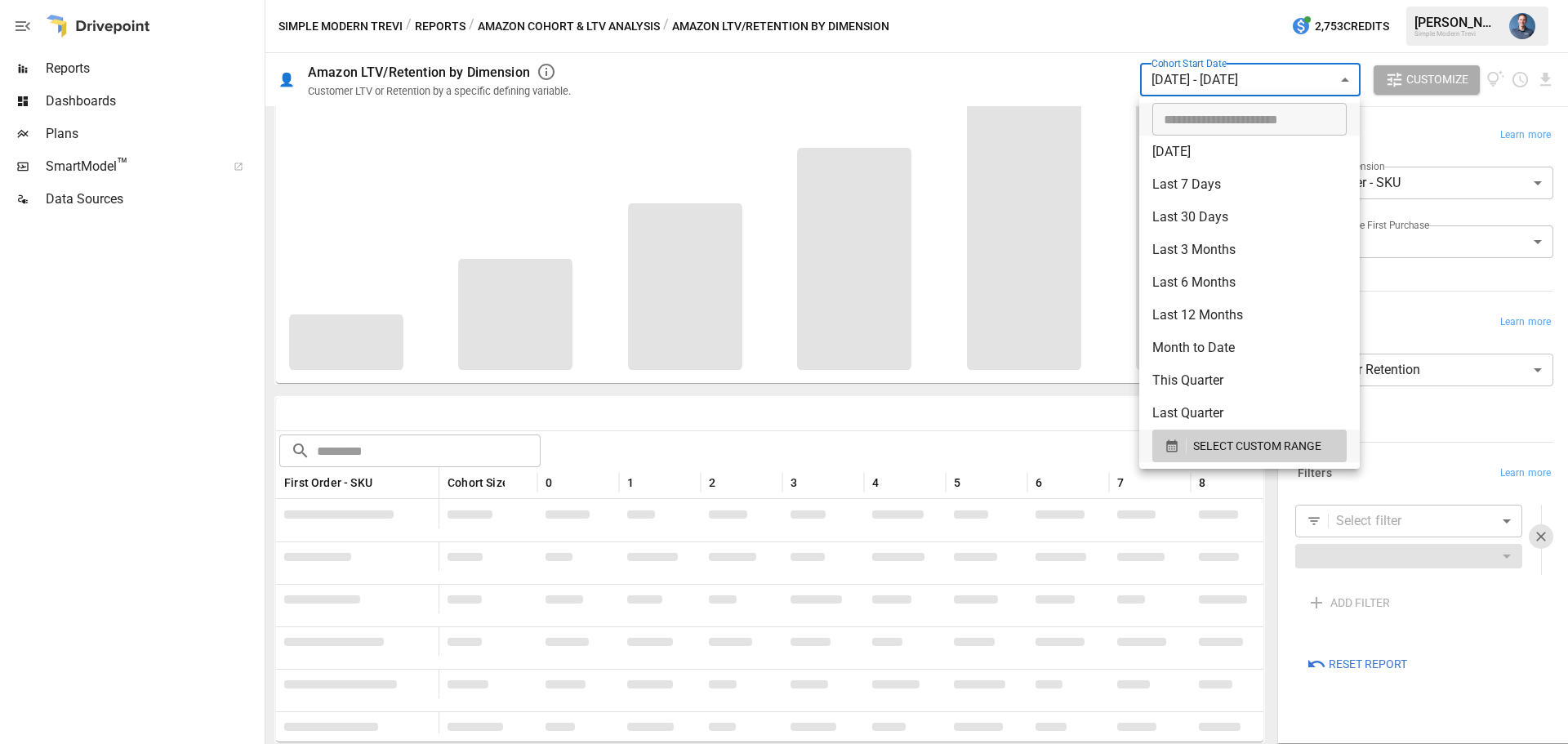
scroll to position [125, 0]
click at [1440, 417] on div at bounding box center [784, 372] width 1568 height 744
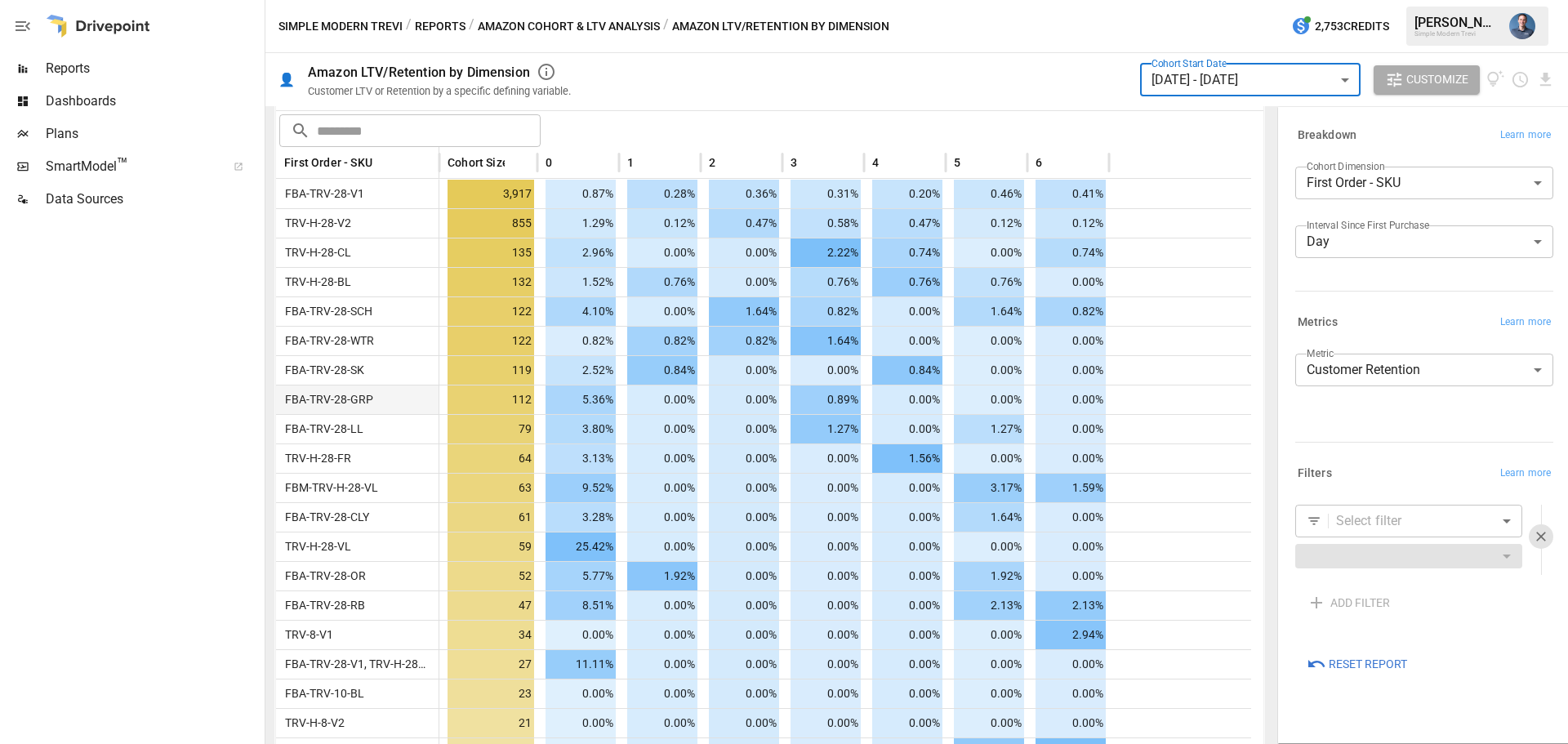
scroll to position [408, 0]
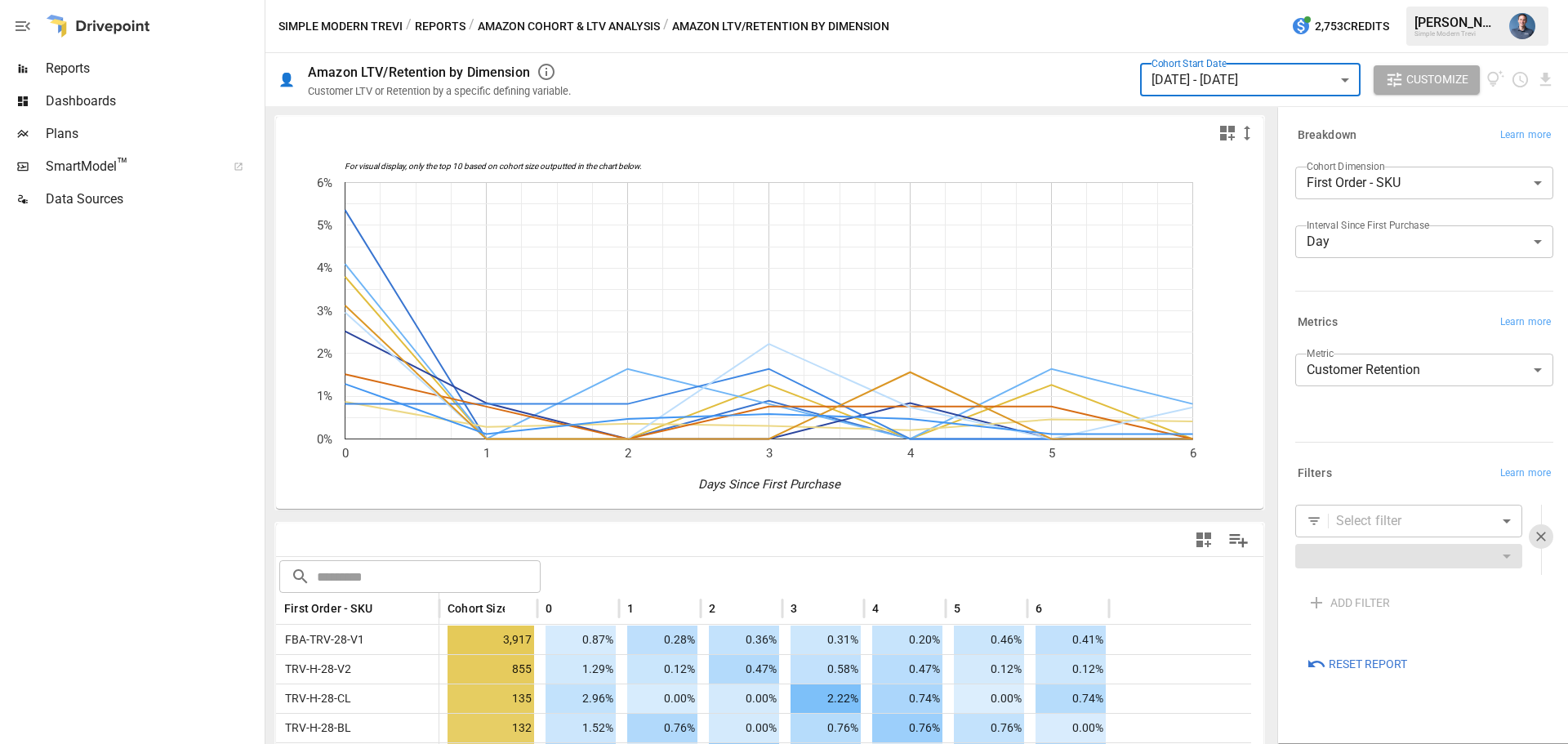
scroll to position [408, 0]
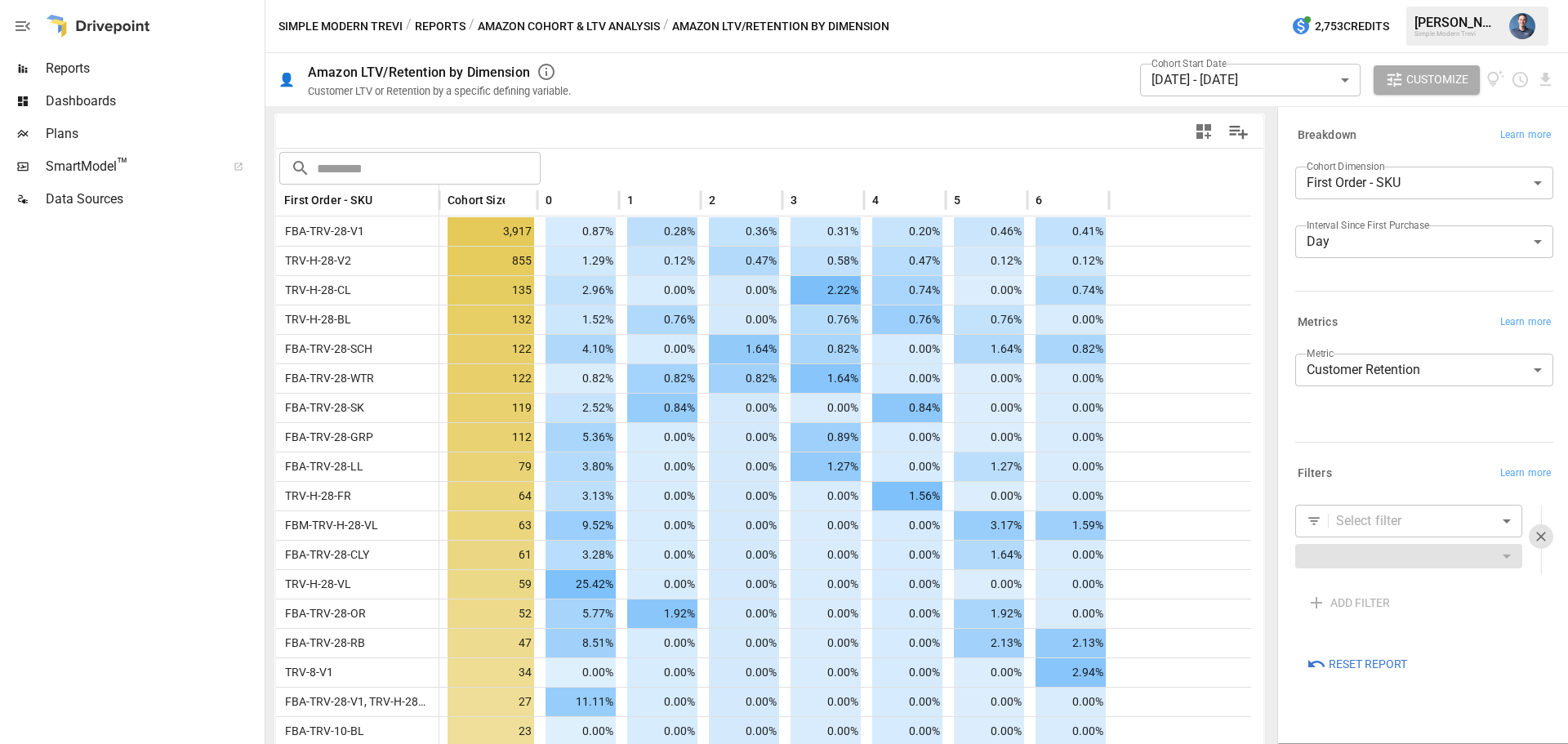
click at [388, 25] on button "Simple Modern Trevi" at bounding box center [340, 26] width 125 height 21
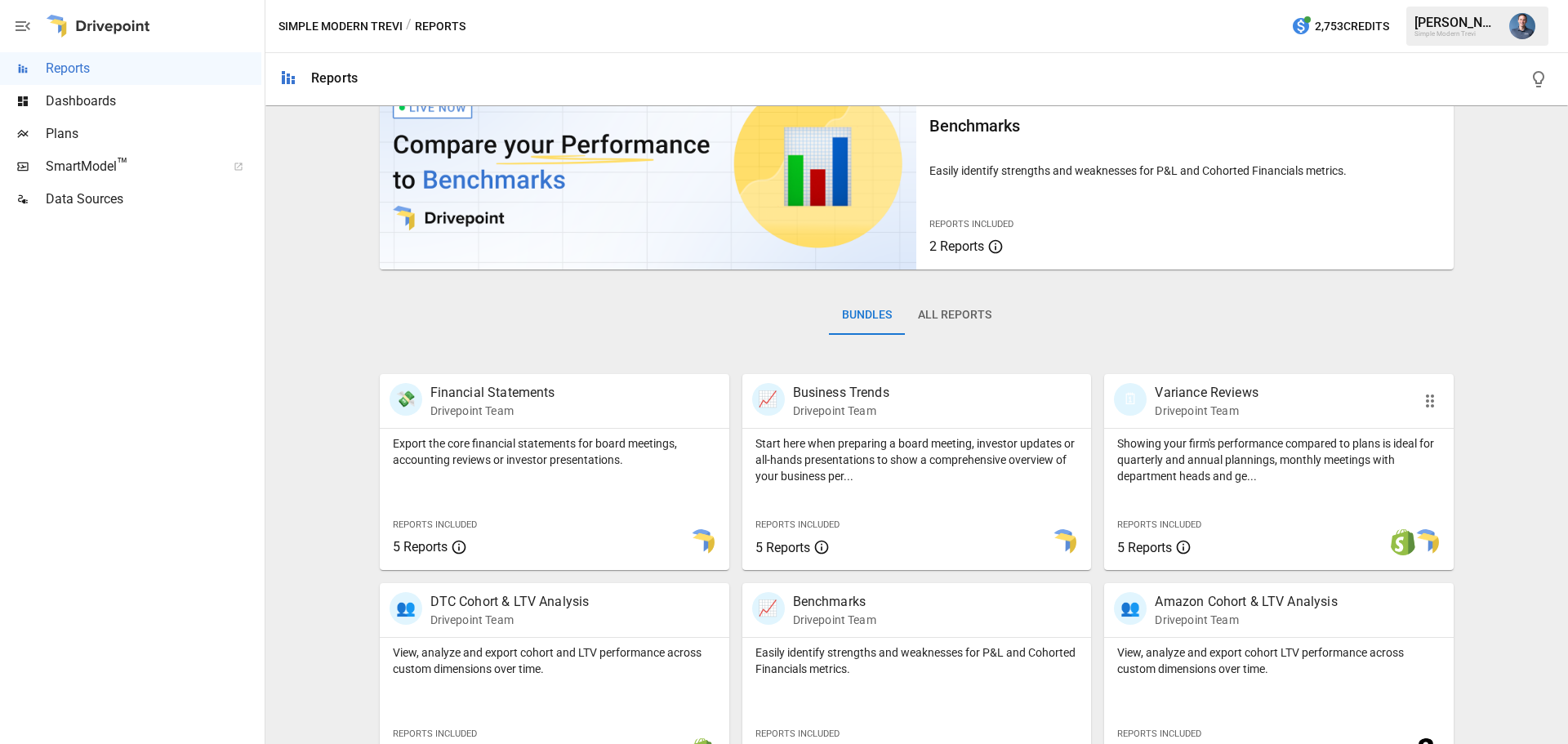
scroll to position [164, 0]
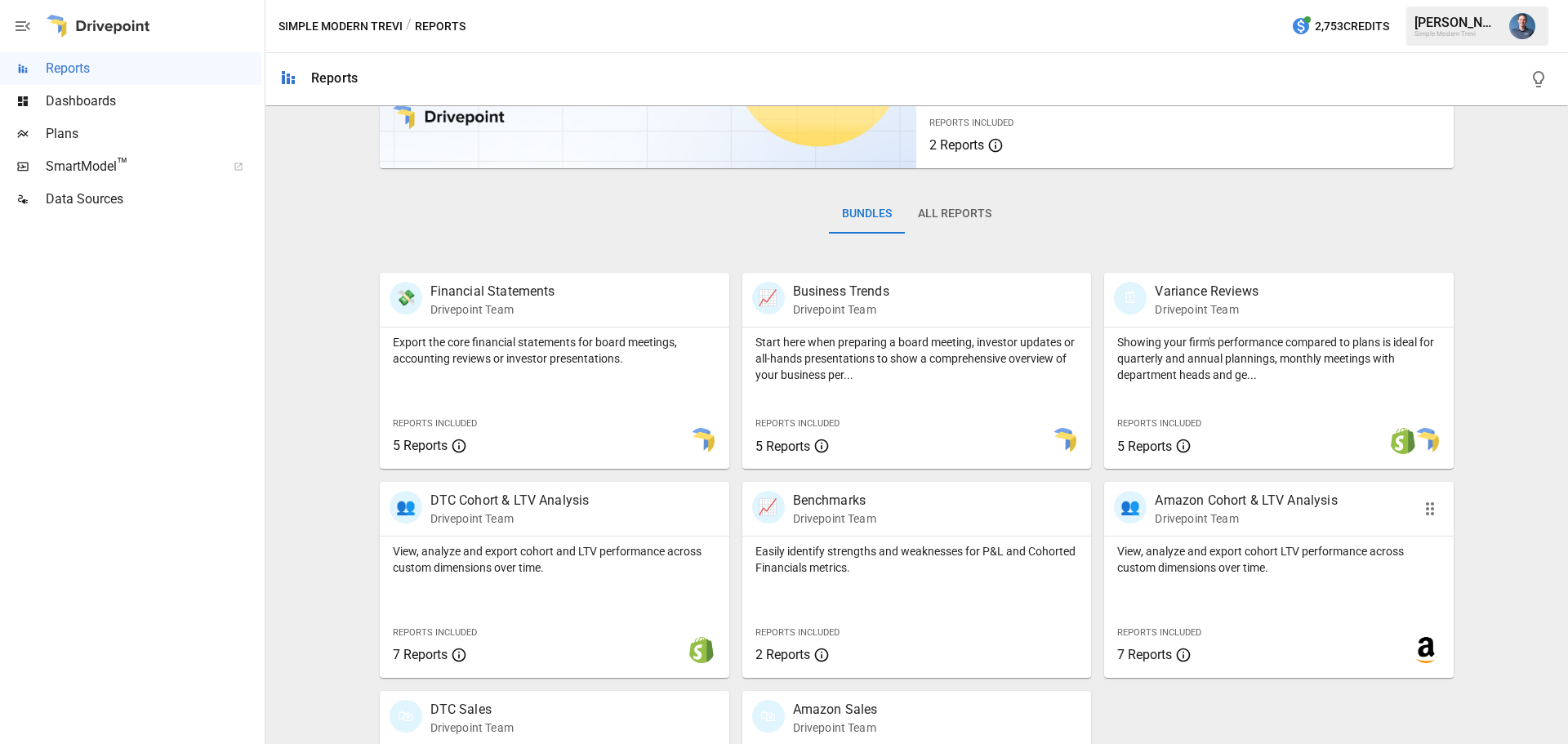
click at [1208, 551] on p "View, analyze and export cohort LTV performance across custom dimensions over t…" at bounding box center [1279, 559] width 324 height 32
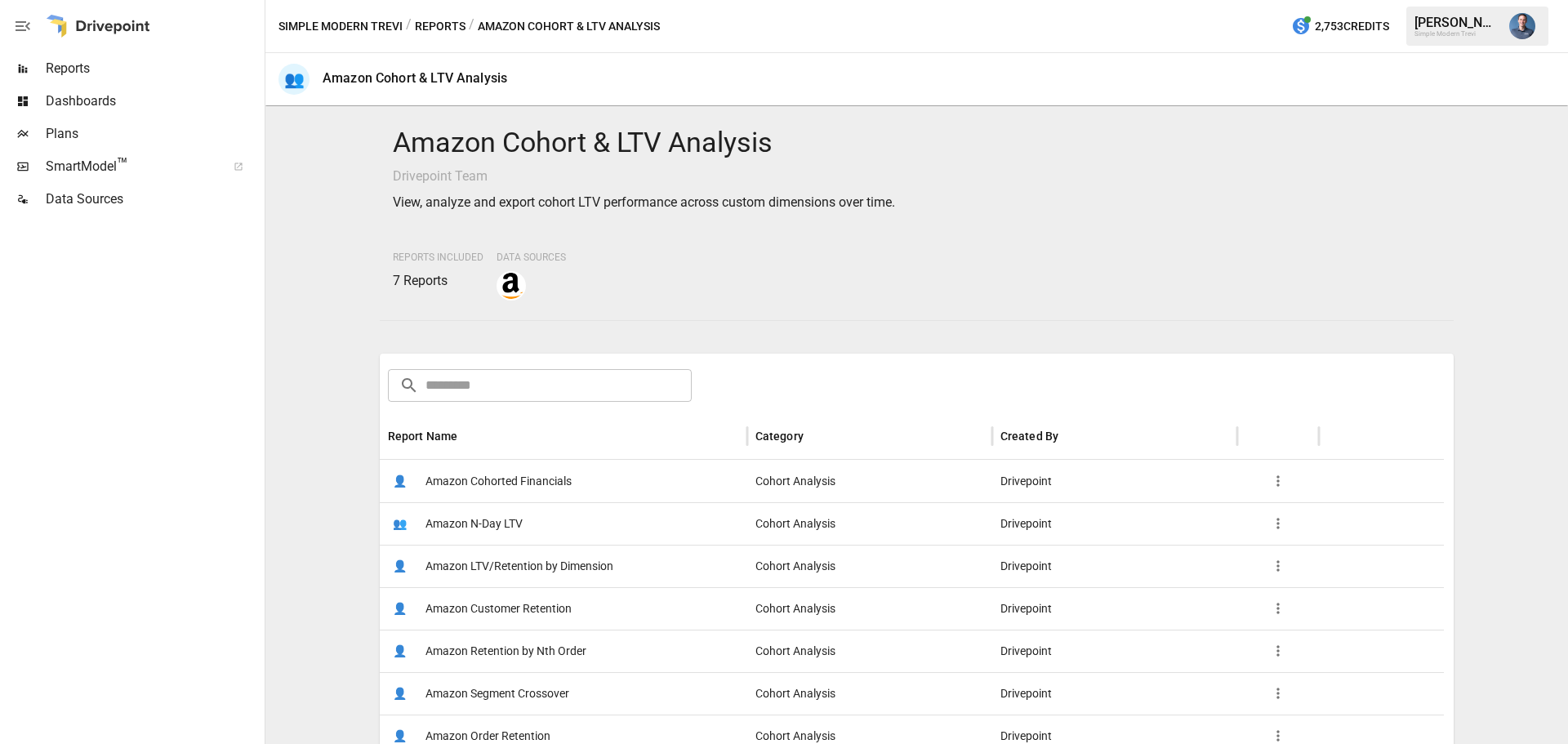
click at [105, 68] on span "Reports" at bounding box center [154, 69] width 216 height 20
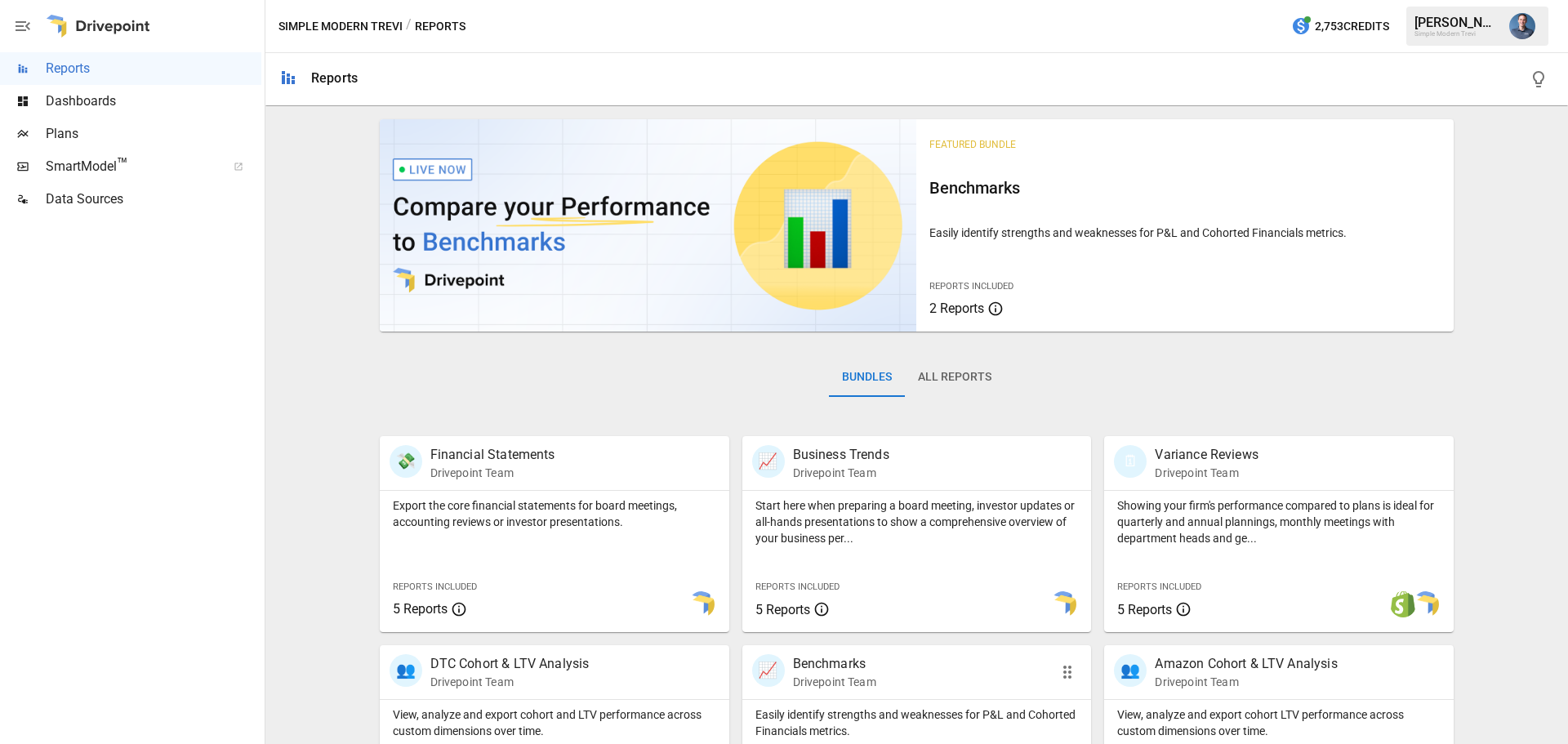
scroll to position [313, 0]
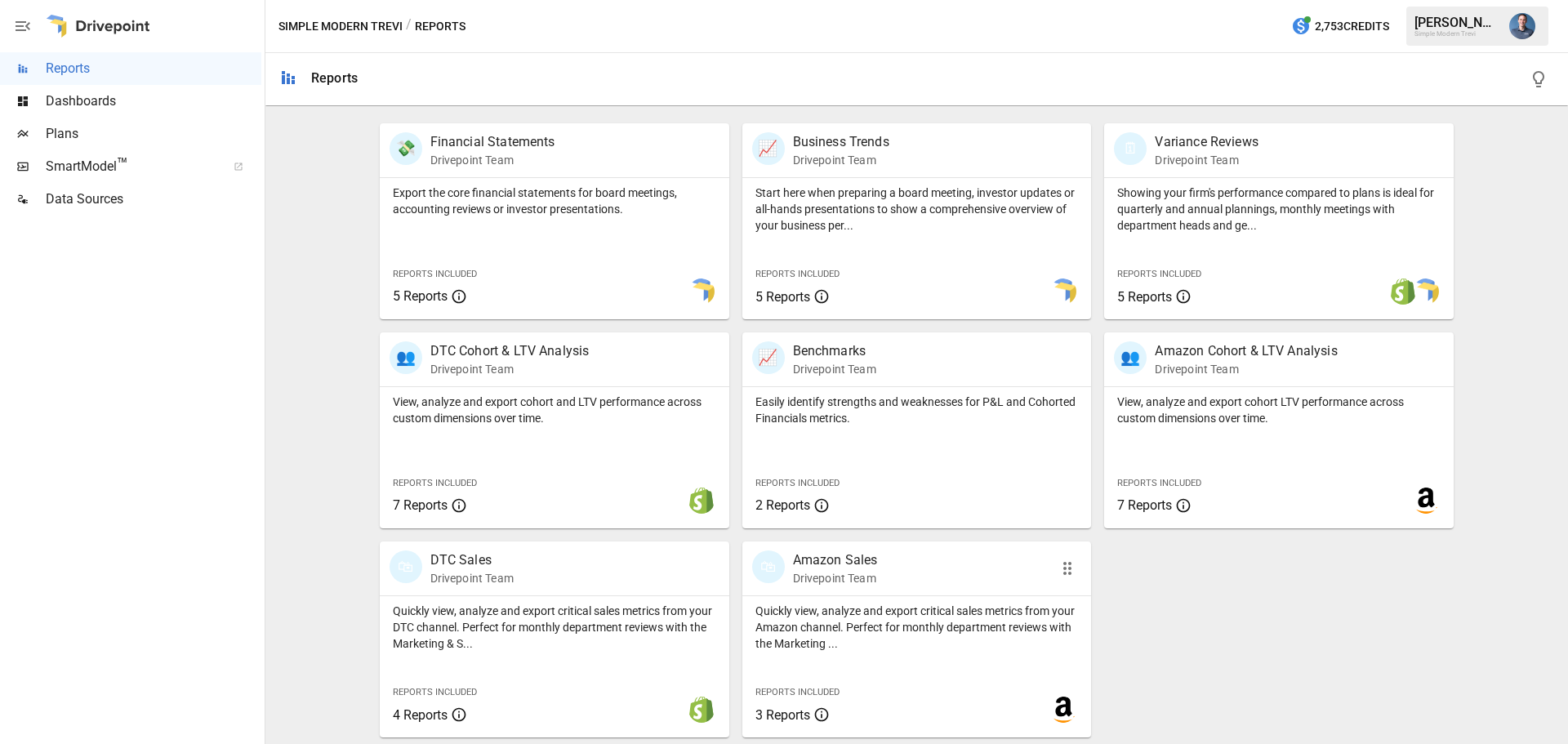
click at [879, 627] on p "Quickly view, analyze and export critical sales metrics from your Amazon channe…" at bounding box center [917, 627] width 324 height 49
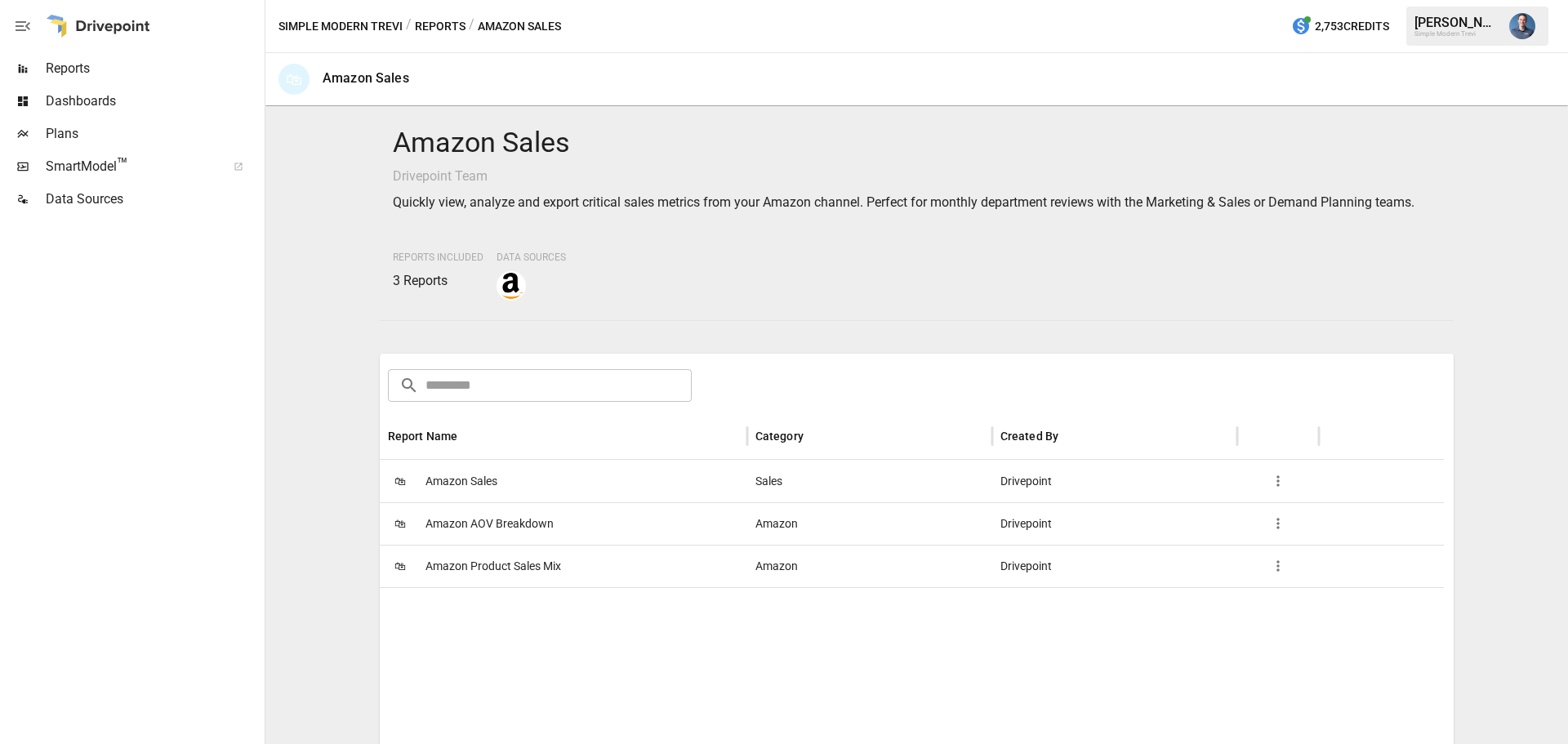
click at [496, 564] on span "Amazon Product Sales Mix" at bounding box center [493, 566] width 135 height 41
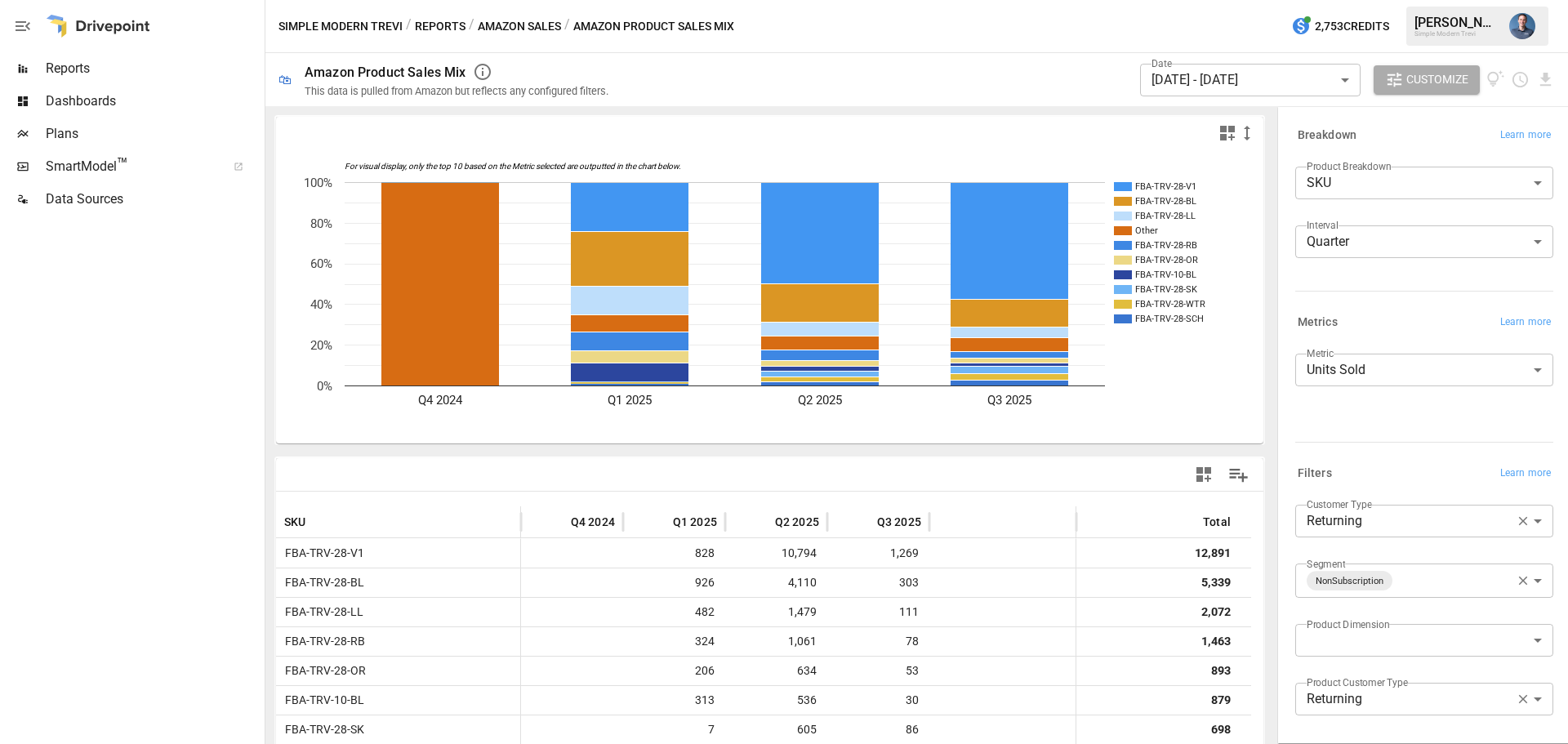
click at [1401, 0] on body "Reports Dashboards Plans SmartModel ™ Data Sources Simple Modern Trevi / Report…" at bounding box center [784, 0] width 1568 height 0
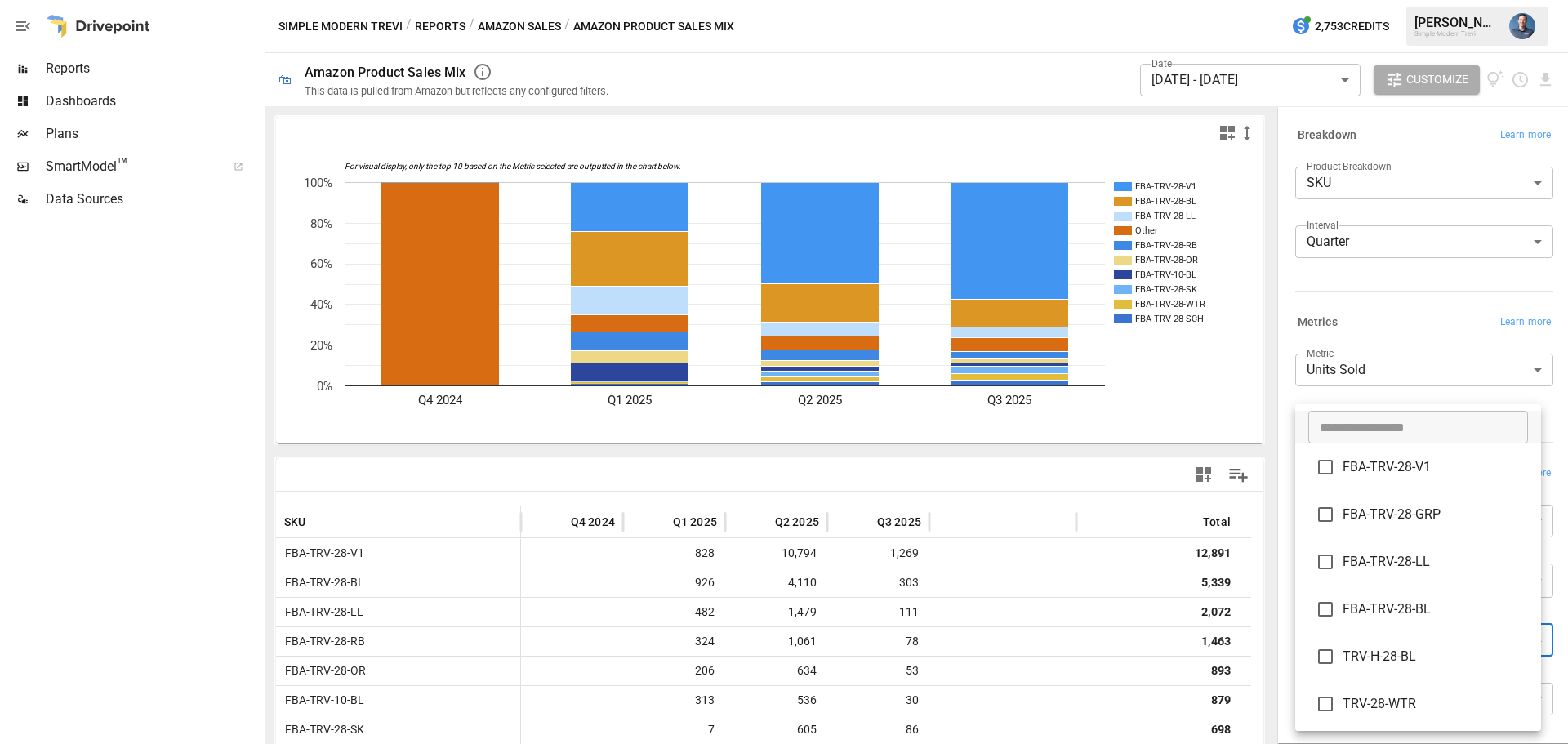
click at [1280, 608] on div at bounding box center [784, 372] width 1568 height 744
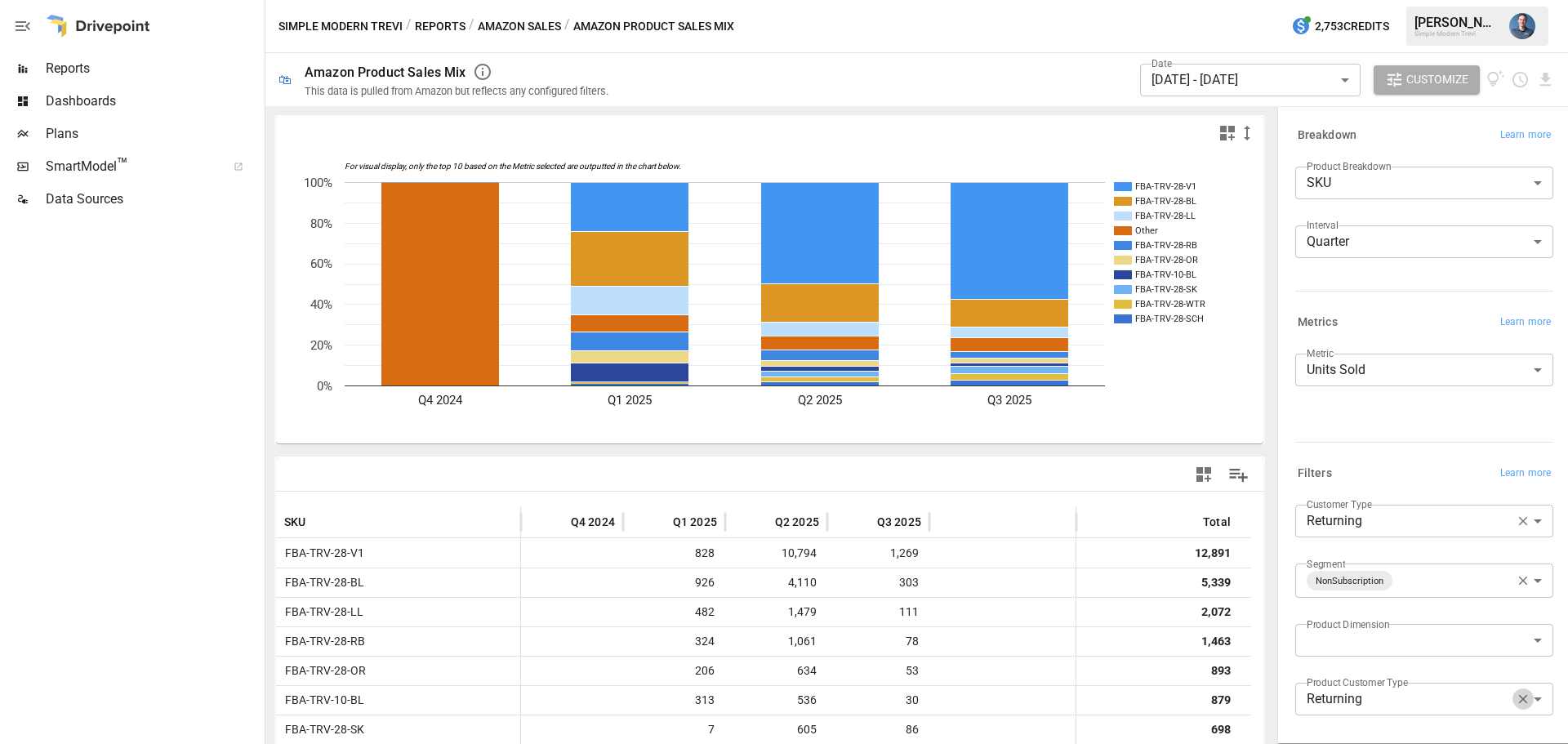
click at [1516, 700] on icon "button" at bounding box center [1523, 698] width 15 height 15
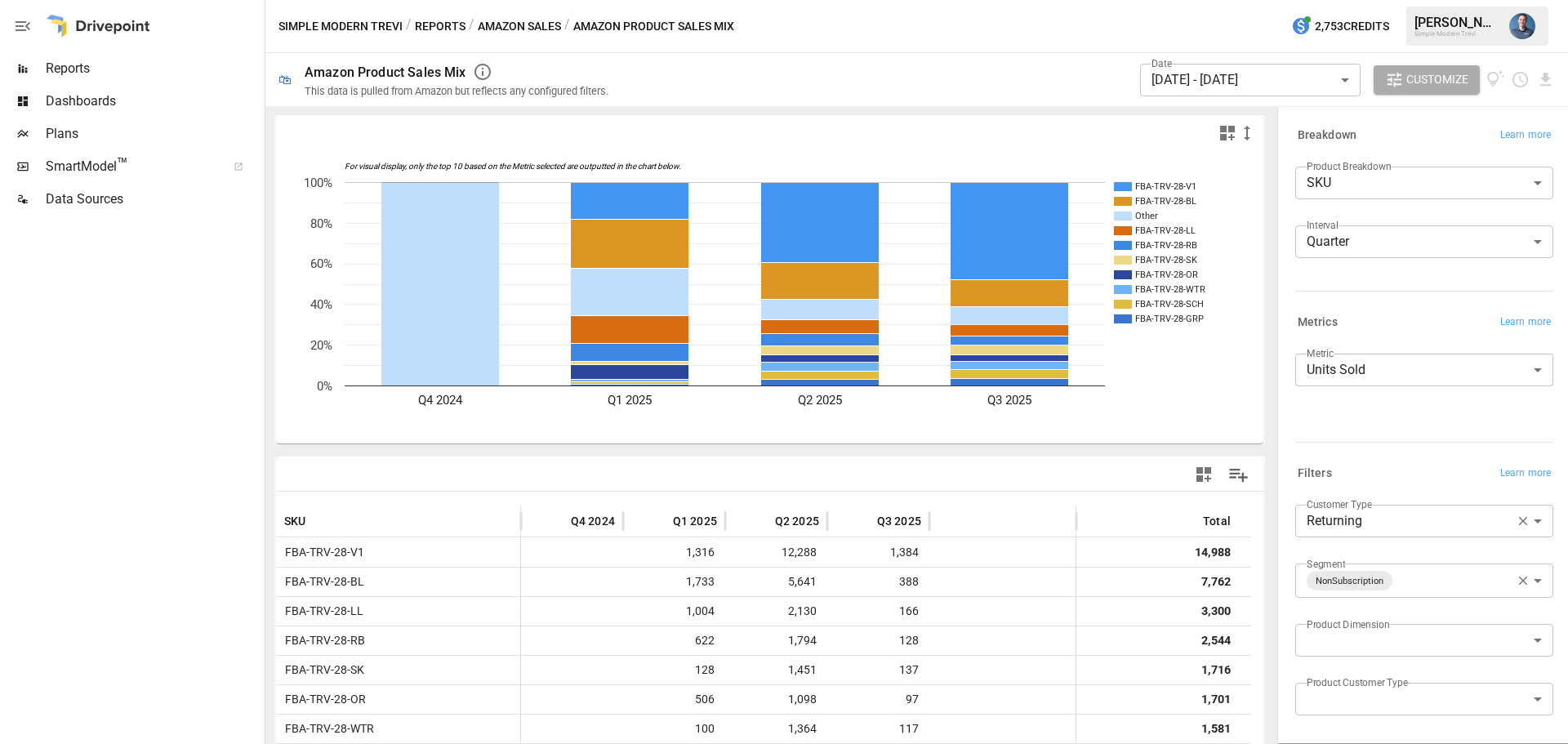
click at [1231, 0] on body "Reports Dashboards Plans SmartModel ™ Data Sources Simple Modern Trevi / Report…" at bounding box center [784, 0] width 1568 height 0
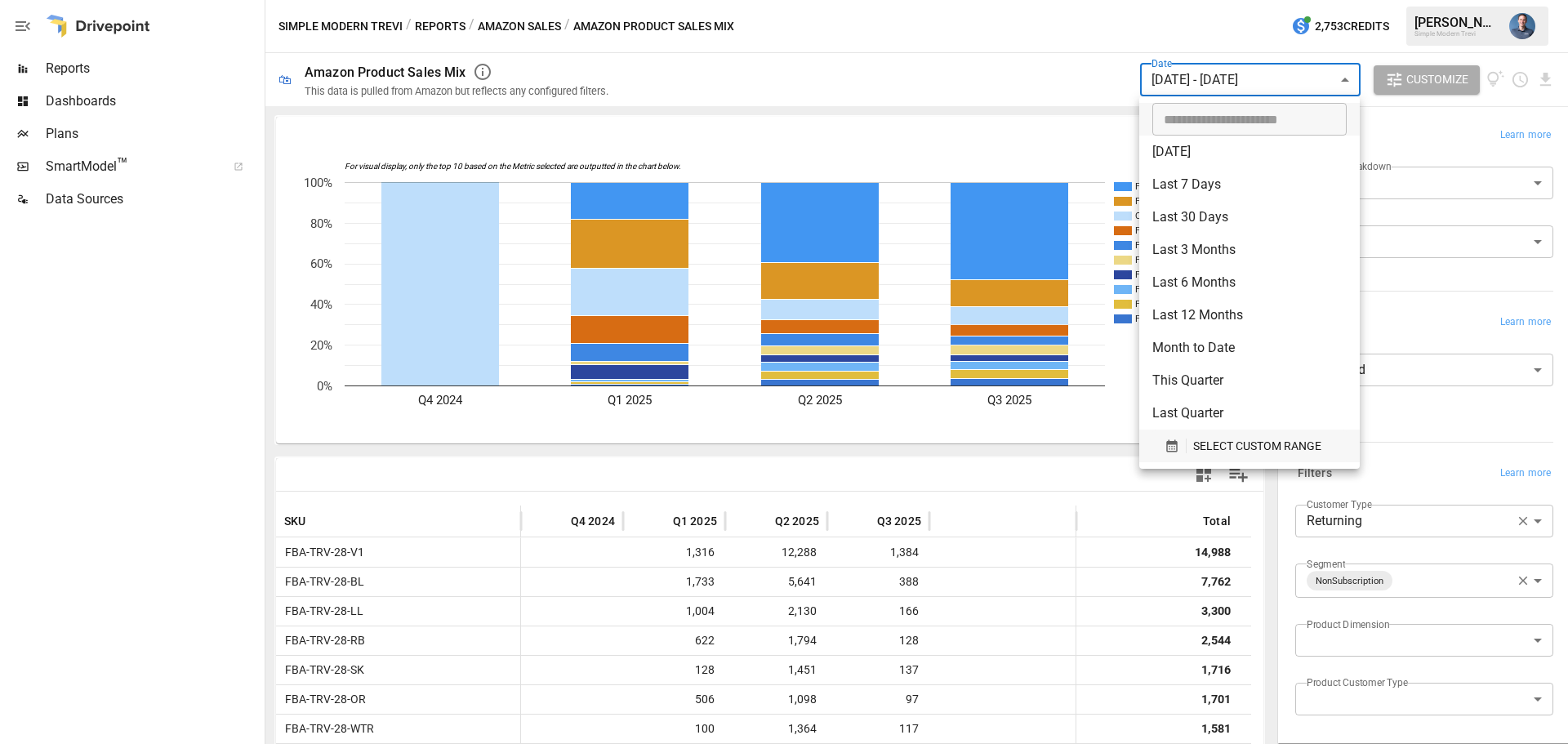
click at [1210, 436] on span "SELECT CUSTOM RANGE" at bounding box center [1257, 446] width 128 height 21
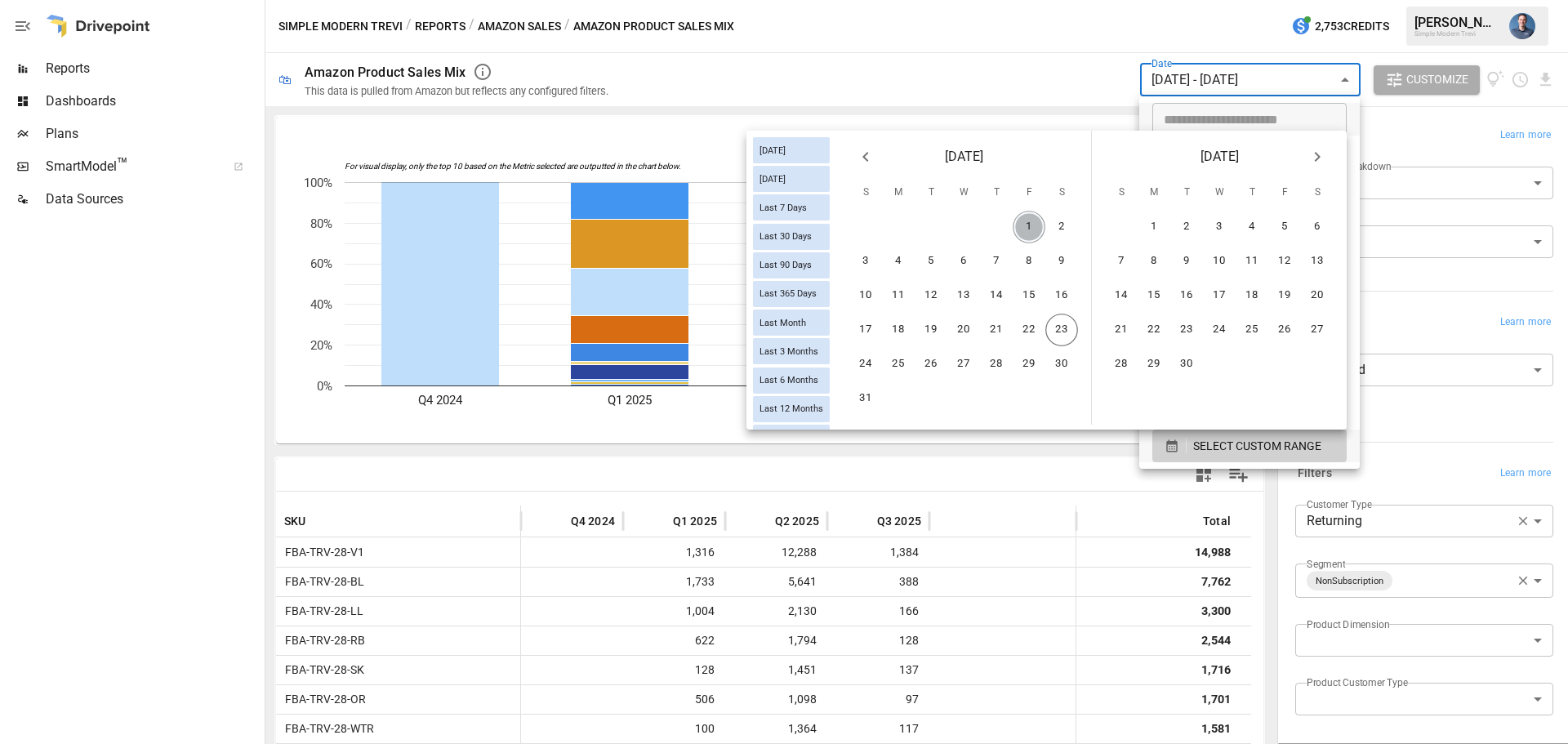
click at [1026, 223] on button "1" at bounding box center [1029, 226] width 32 height 32
click at [1028, 327] on button "22" at bounding box center [1029, 329] width 32 height 32
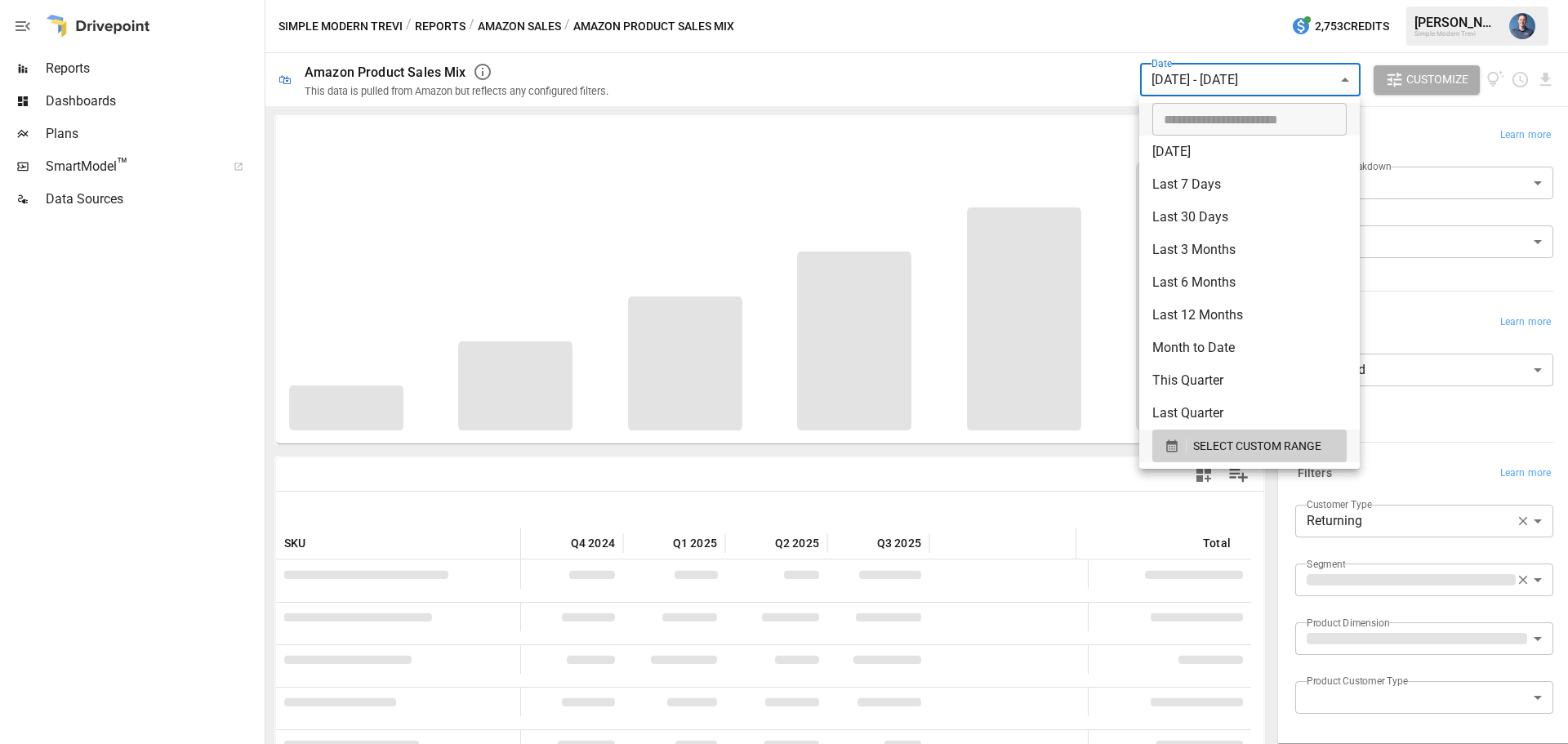
click at [1477, 217] on div at bounding box center [784, 372] width 1568 height 744
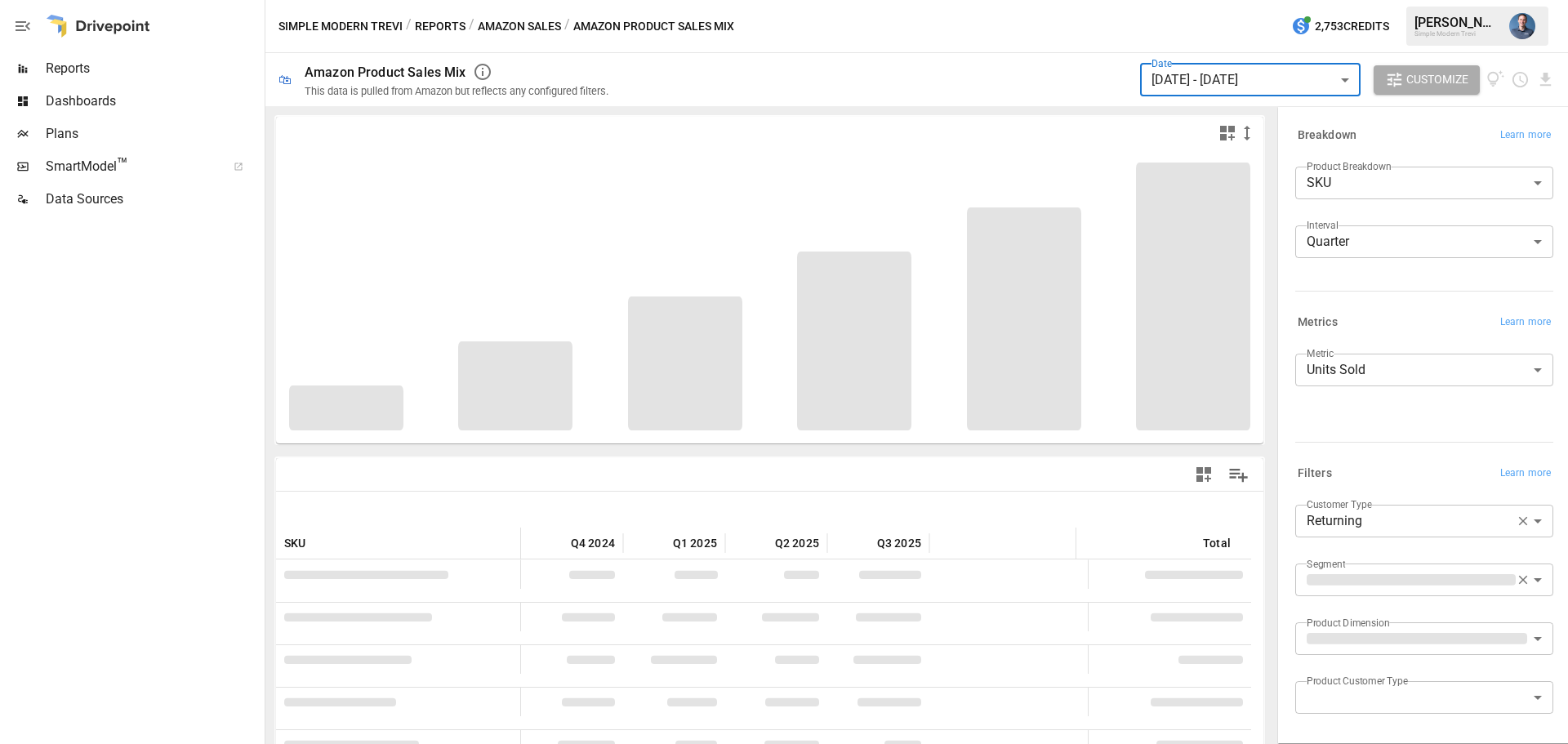
click at [1397, 0] on body "Reports Dashboards Plans SmartModel ™ Data Sources Simple Modern Trevi / Report…" at bounding box center [784, 0] width 1568 height 0
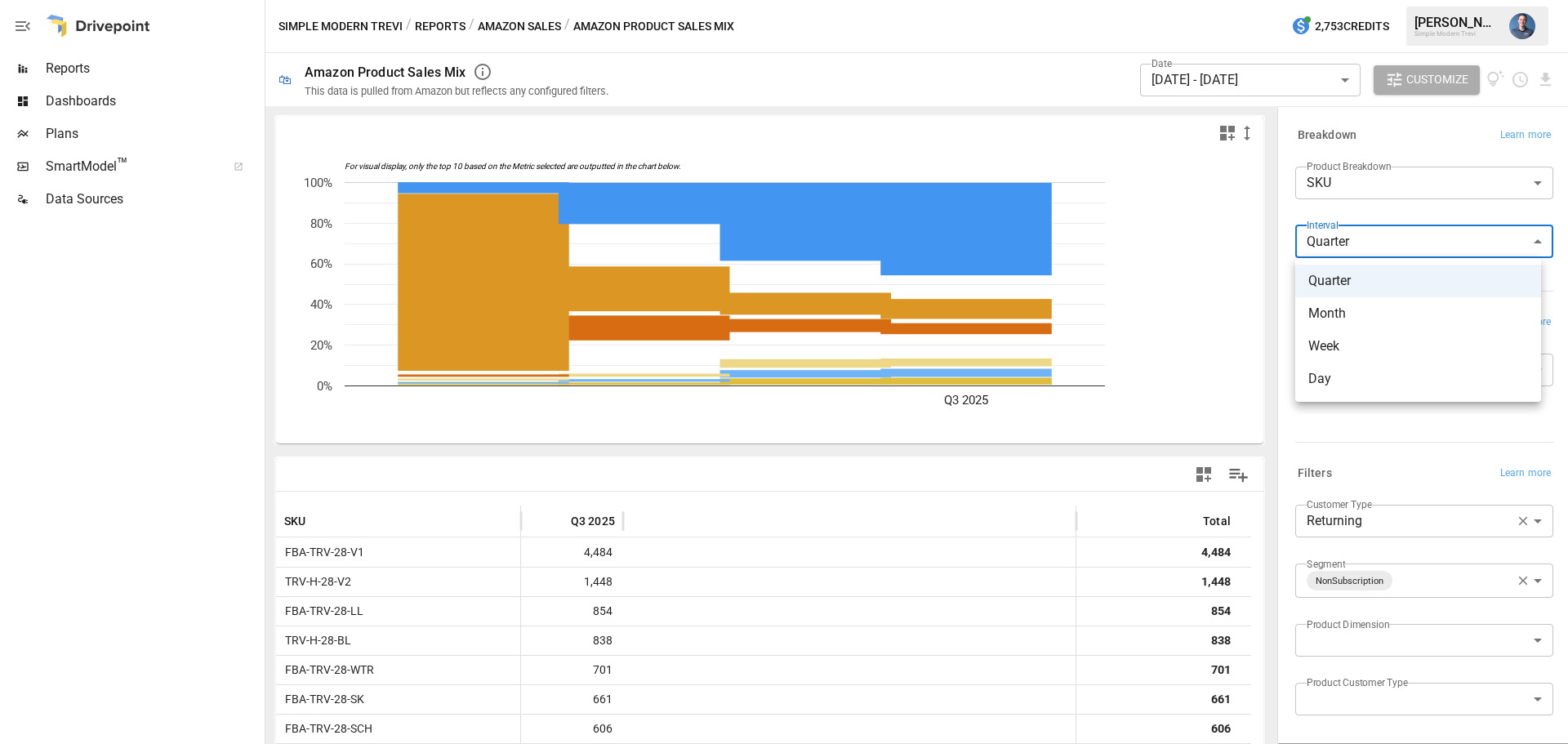
click at [1359, 364] on li "Day" at bounding box center [1418, 378] width 246 height 32
type input "***"
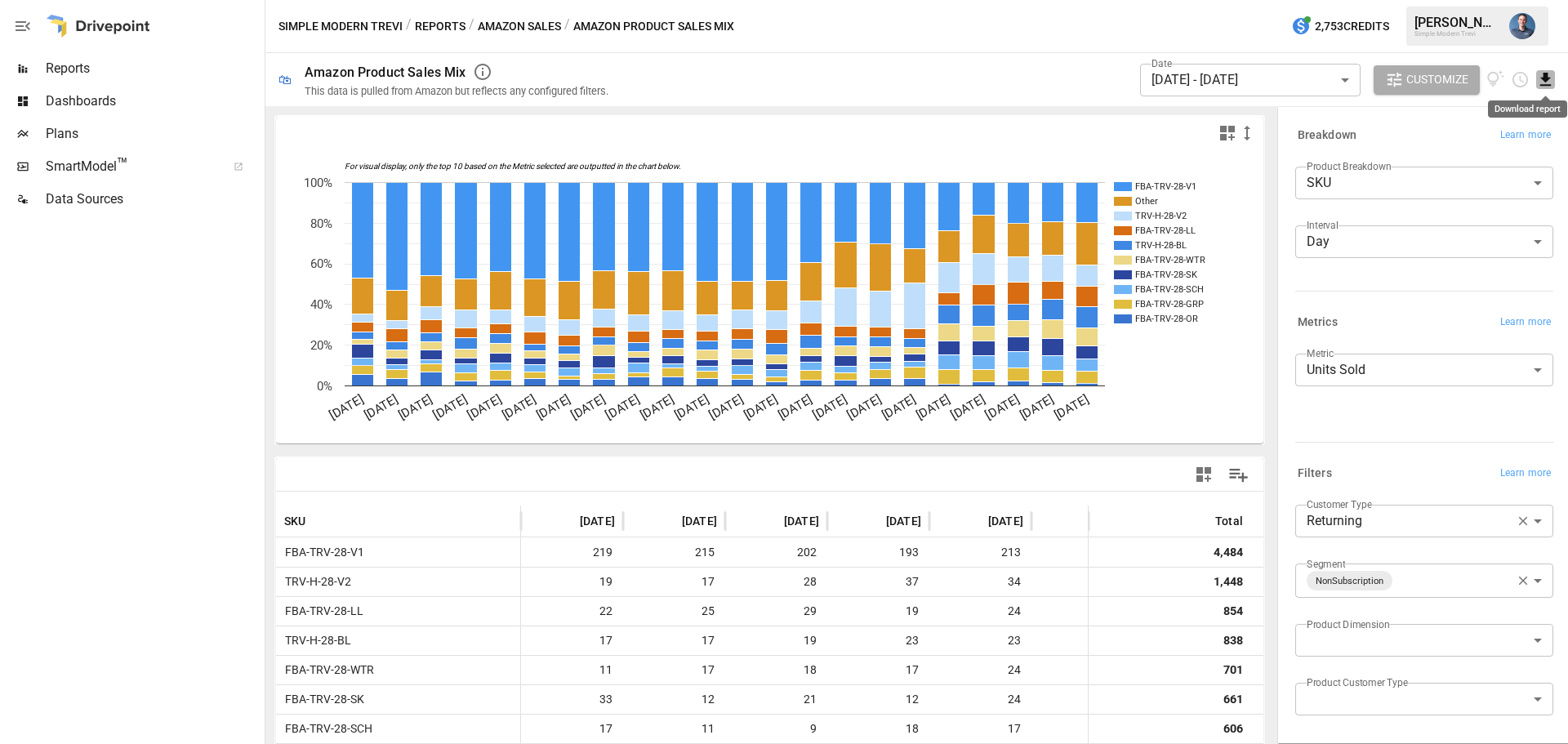
click at [1544, 74] on icon "Download report" at bounding box center [1545, 78] width 11 height 13
click at [1459, 145] on li "Download as CSV" at bounding box center [1491, 144] width 129 height 32
click at [1394, 0] on body "Reports Dashboards Plans SmartModel ™ Data Sources Simple Modern Trevi / Report…" at bounding box center [784, 0] width 1568 height 0
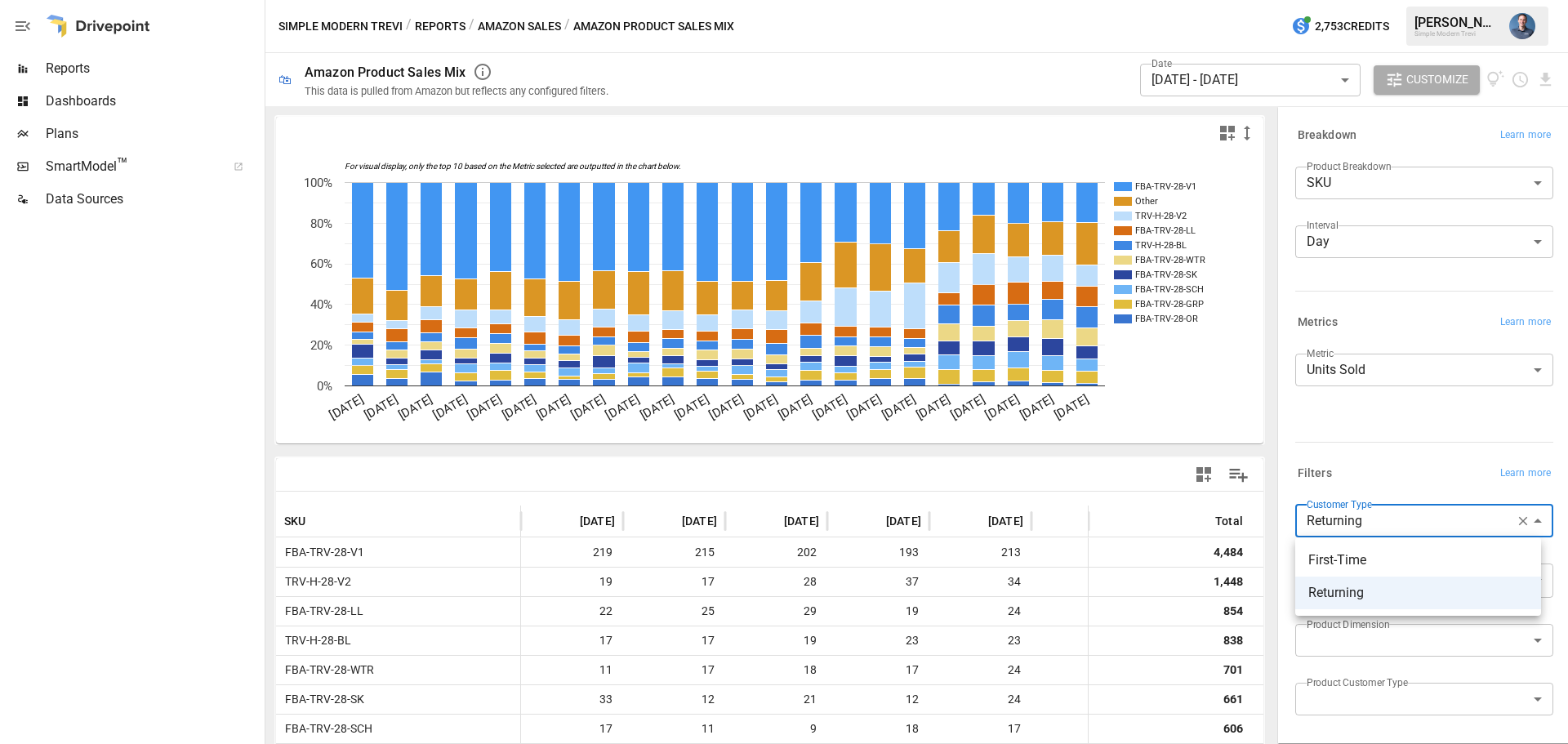
click at [1394, 527] on div at bounding box center [784, 372] width 1568 height 744
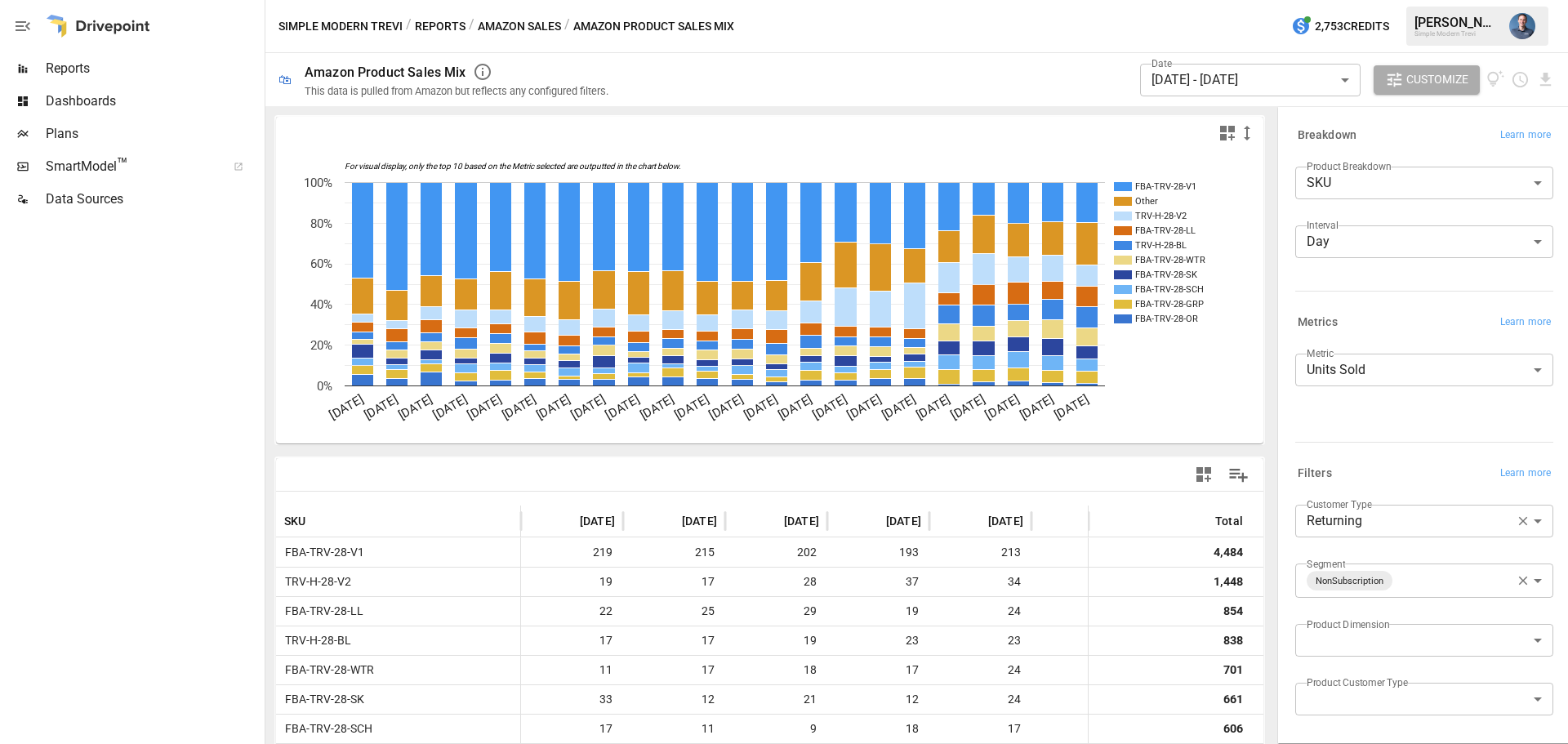
click at [1389, 390] on div "**********" at bounding box center [1424, 376] width 258 height 46
click at [1390, 0] on body "Reports Dashboards Plans SmartModel ™ Data Sources Simple Modern Trevi / Report…" at bounding box center [784, 0] width 1568 height 0
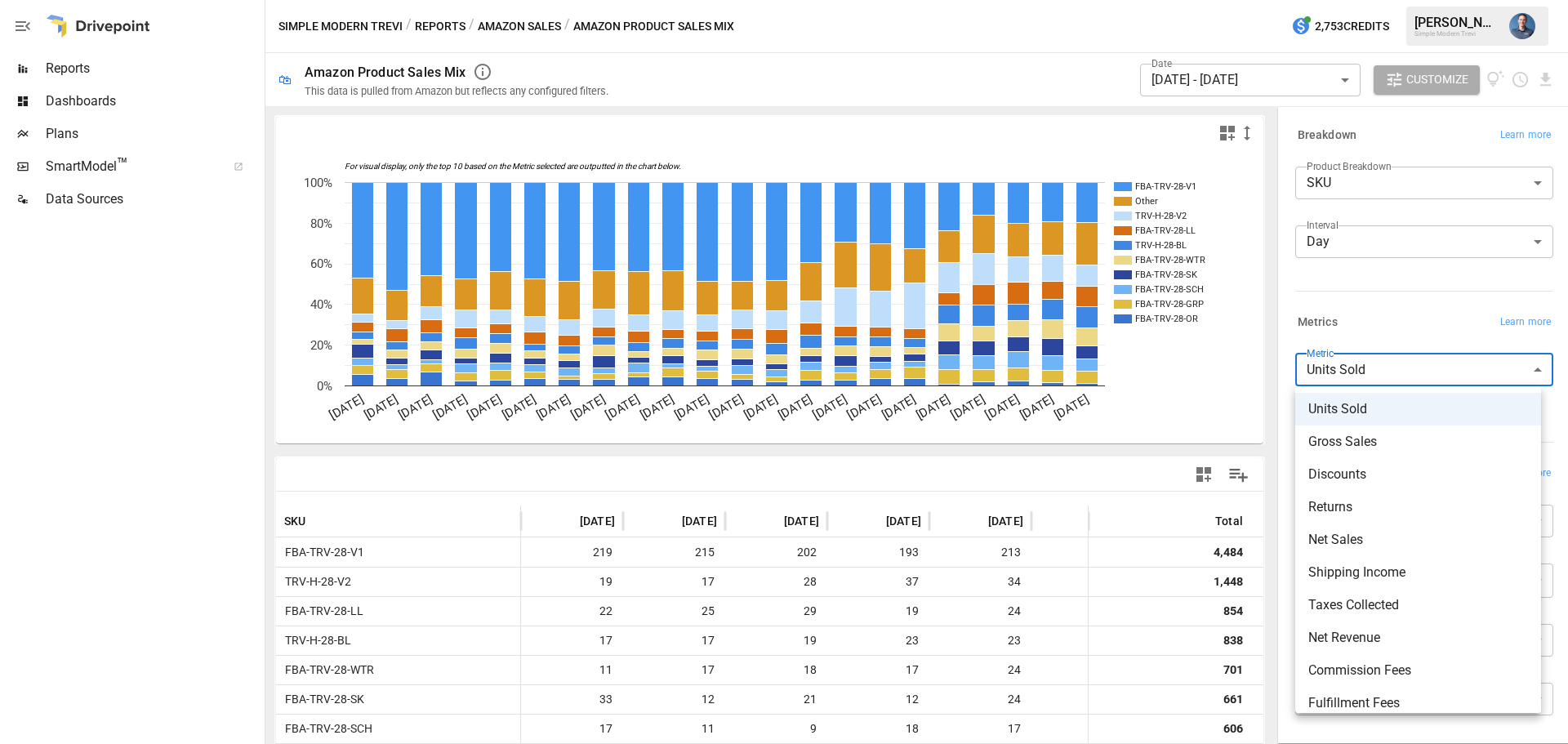
click at [1390, 373] on div at bounding box center [784, 372] width 1568 height 744
click at [1390, 0] on body "Reports Dashboards Plans SmartModel ™ Data Sources Simple Modern Trevi / Report…" at bounding box center [784, 0] width 1568 height 0
